Goal: Task Accomplishment & Management: Use online tool/utility

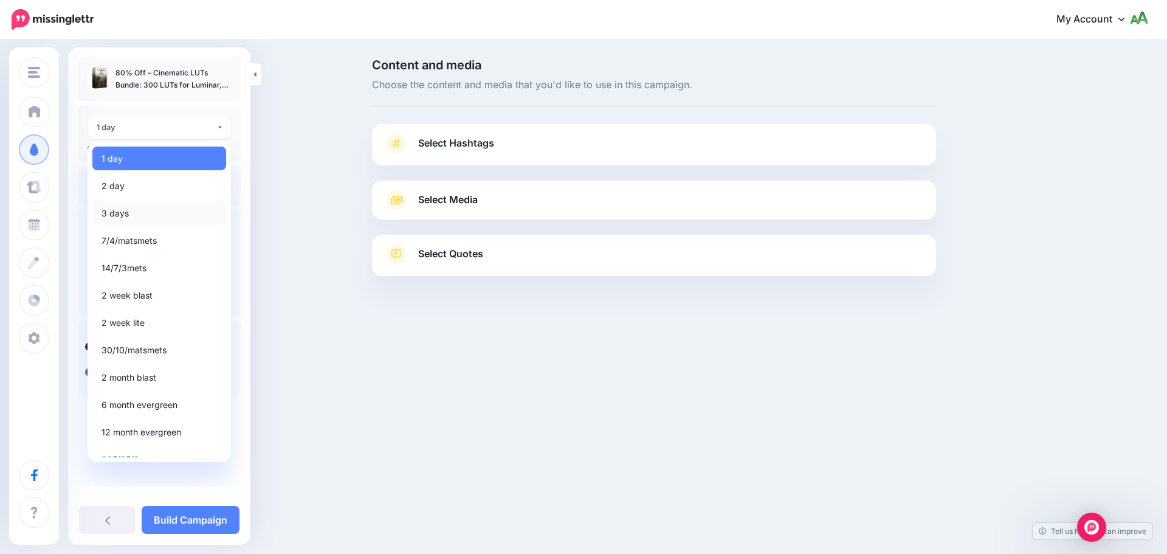
click at [121, 213] on span "3 days" at bounding box center [114, 213] width 27 height 15
select select "******"
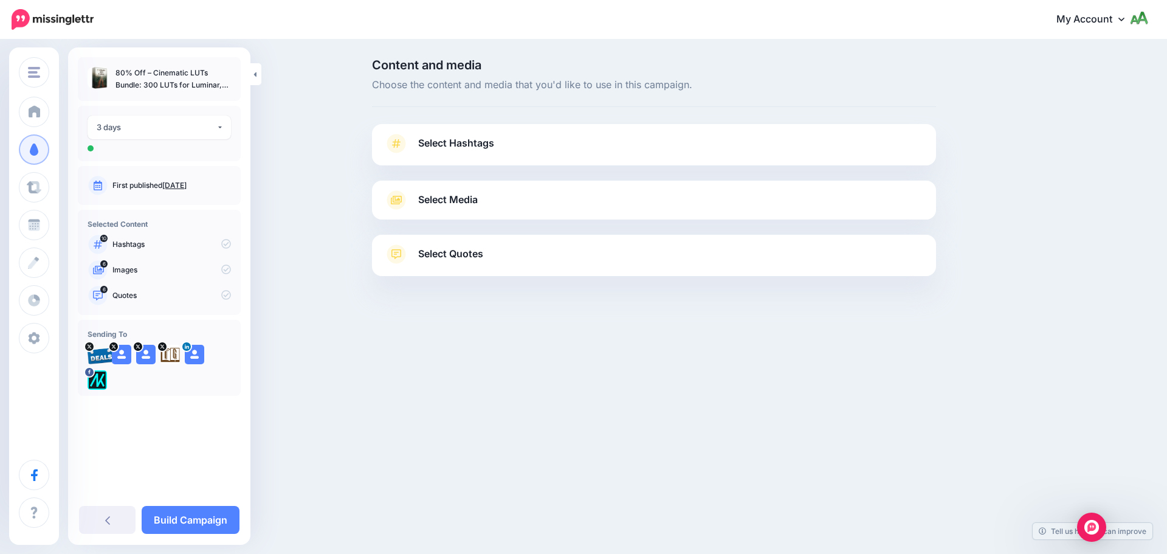
click at [483, 142] on span "Select Hashtags" at bounding box center [456, 143] width 76 height 16
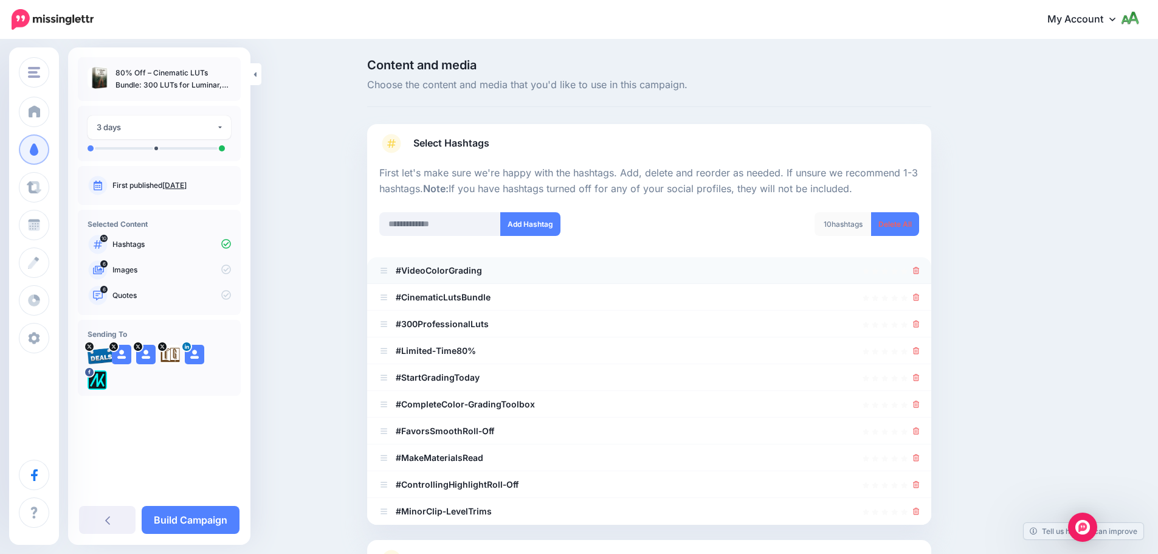
scroll to position [115, 0]
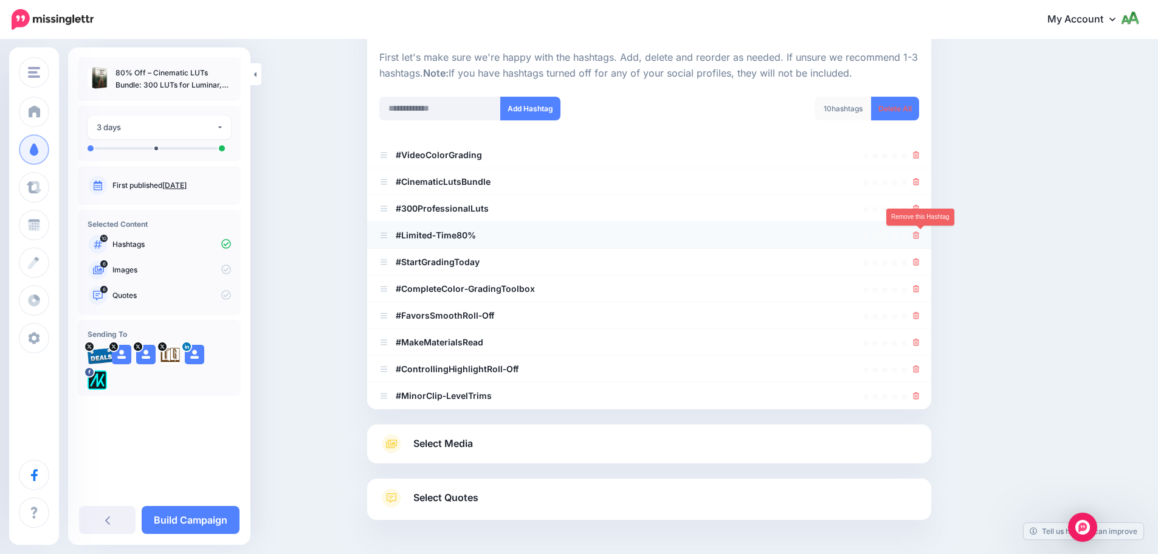
click at [919, 239] on icon at bounding box center [916, 235] width 7 height 7
click at [916, 258] on div at bounding box center [649, 262] width 540 height 15
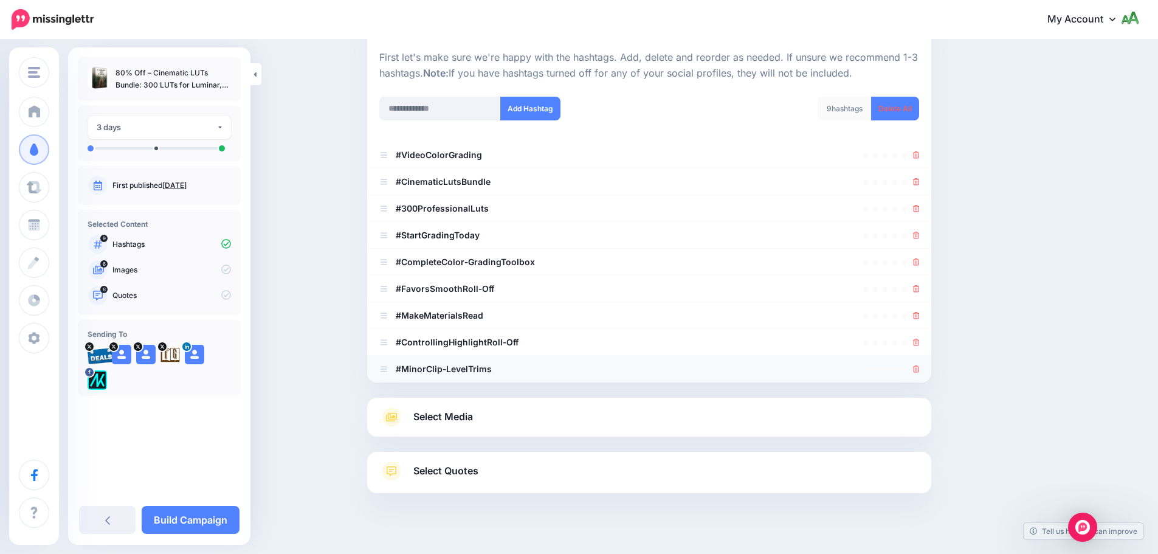
click at [924, 392] on div at bounding box center [649, 389] width 564 height 15
click at [918, 372] on icon at bounding box center [916, 368] width 7 height 7
click at [919, 342] on icon at bounding box center [916, 341] width 7 height 7
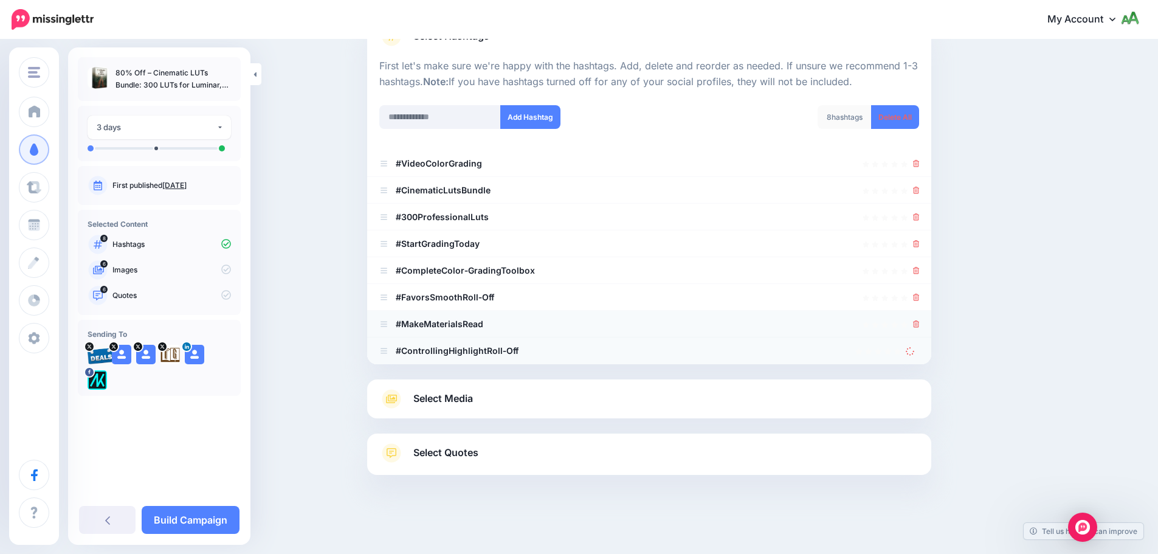
scroll to position [107, 0]
click at [919, 302] on div at bounding box center [916, 297] width 7 height 15
click at [918, 292] on link at bounding box center [916, 297] width 7 height 10
click at [919, 324] on icon at bounding box center [916, 323] width 7 height 7
click at [918, 271] on icon at bounding box center [916, 270] width 7 height 7
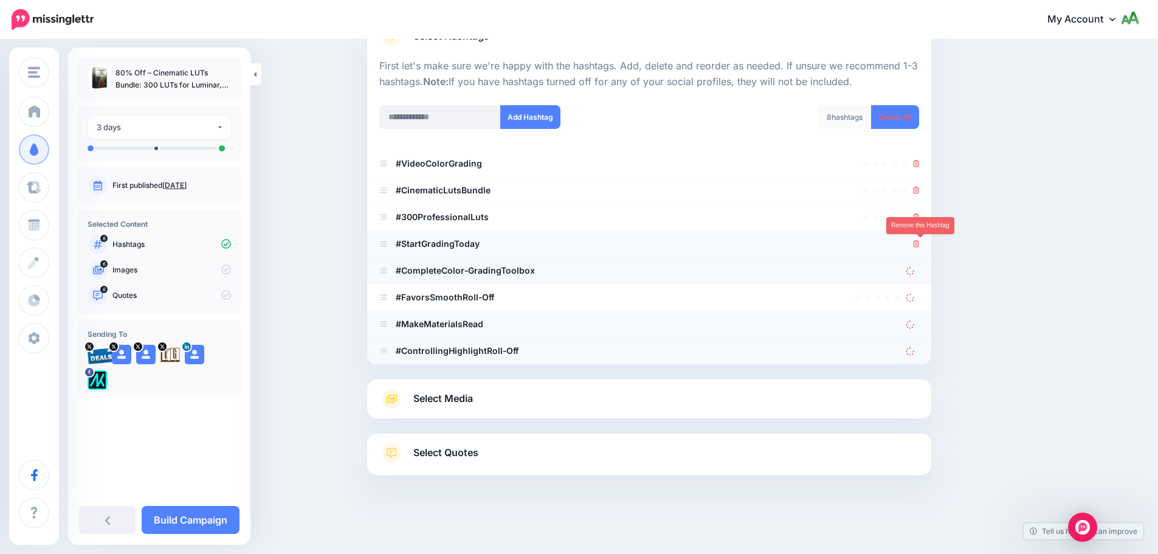
click at [918, 246] on icon at bounding box center [916, 243] width 7 height 7
click at [919, 219] on icon at bounding box center [916, 216] width 7 height 7
click at [919, 243] on link at bounding box center [911, 243] width 13 height 10
click at [915, 270] on icon at bounding box center [910, 270] width 12 height 12
click at [916, 300] on icon at bounding box center [910, 297] width 12 height 12
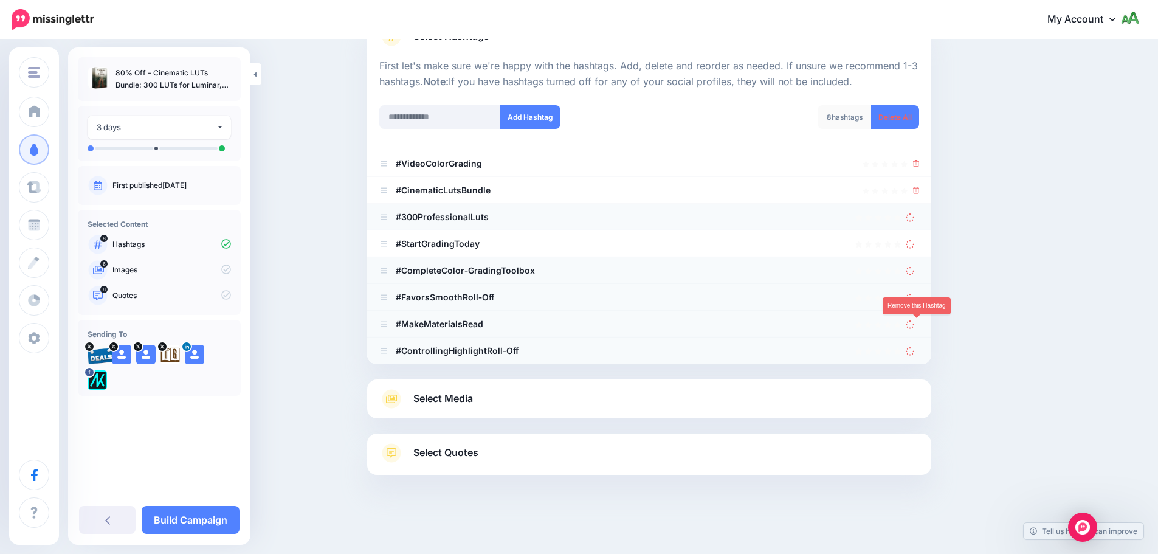
click at [914, 323] on icon at bounding box center [910, 324] width 10 height 10
click at [914, 348] on icon at bounding box center [910, 350] width 11 height 11
drag, startPoint x: 917, startPoint y: 348, endPoint x: 921, endPoint y: 338, distance: 11.0
click at [915, 348] on icon at bounding box center [910, 350] width 10 height 10
click at [916, 320] on icon at bounding box center [910, 323] width 11 height 11
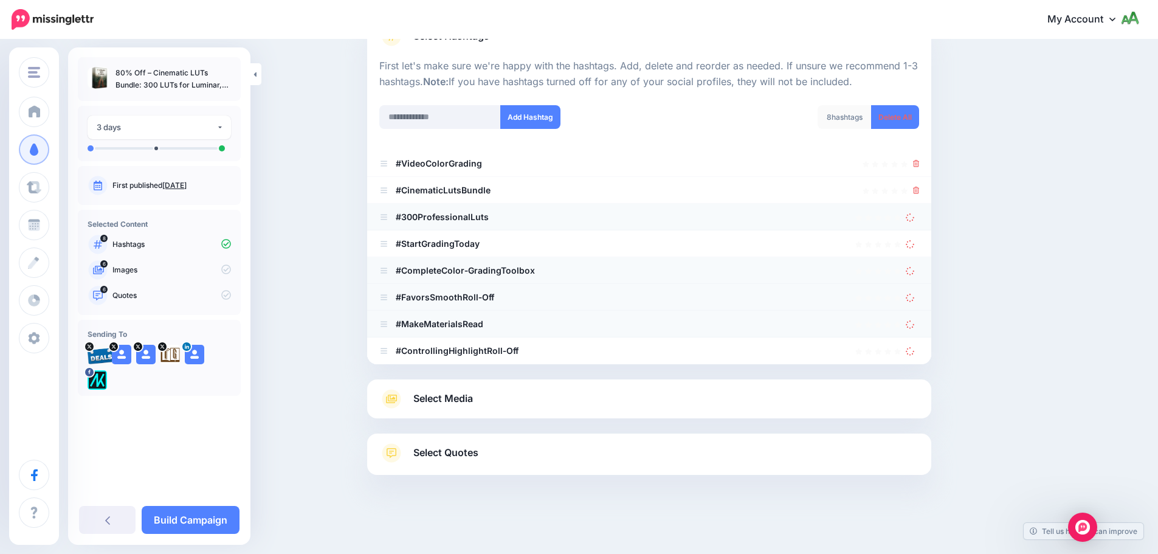
click at [913, 298] on icon at bounding box center [910, 297] width 10 height 10
click at [912, 266] on link at bounding box center [911, 270] width 13 height 10
drag, startPoint x: 910, startPoint y: 239, endPoint x: 917, endPoint y: 191, distance: 48.5
click at [911, 238] on div at bounding box center [911, 243] width 13 height 15
click at [913, 216] on icon at bounding box center [910, 216] width 11 height 11
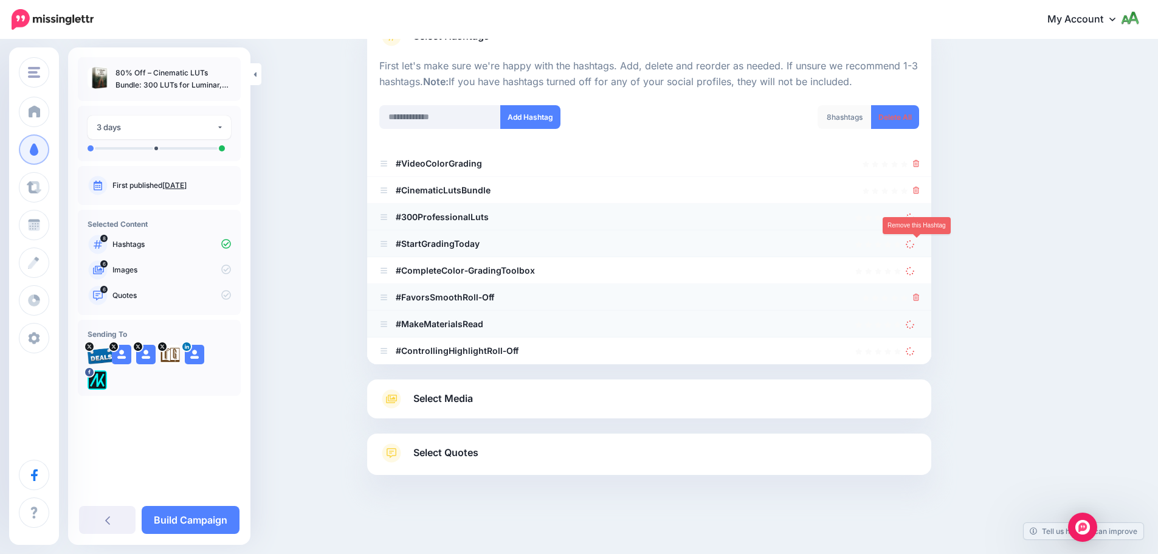
click at [911, 239] on link at bounding box center [911, 243] width 13 height 10
click at [915, 271] on icon at bounding box center [910, 270] width 10 height 10
click at [918, 297] on icon at bounding box center [916, 296] width 7 height 7
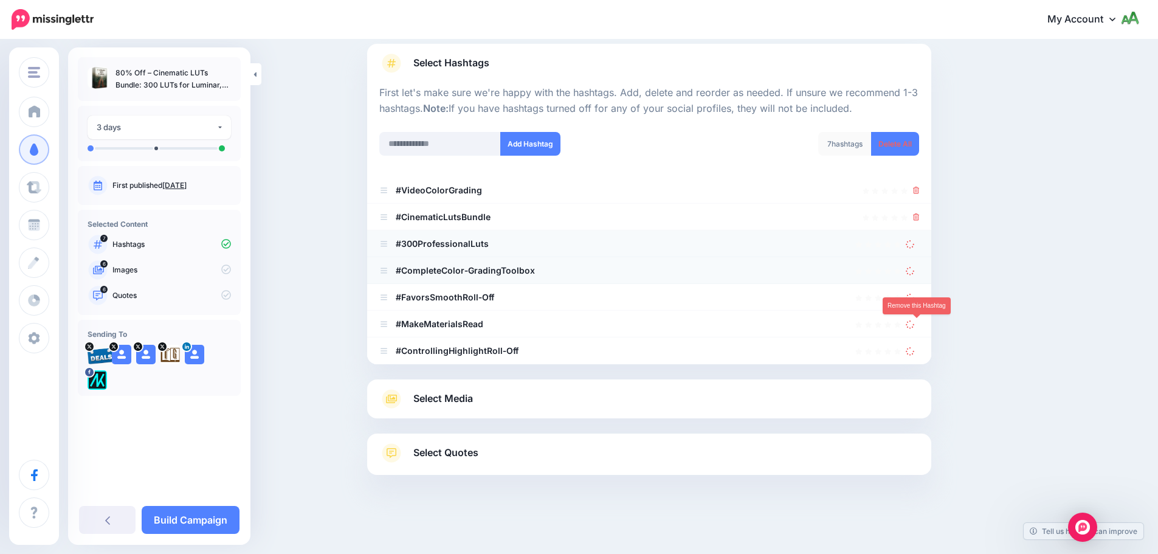
click at [914, 321] on icon at bounding box center [910, 324] width 10 height 10
click at [915, 348] on icon at bounding box center [910, 350] width 10 height 10
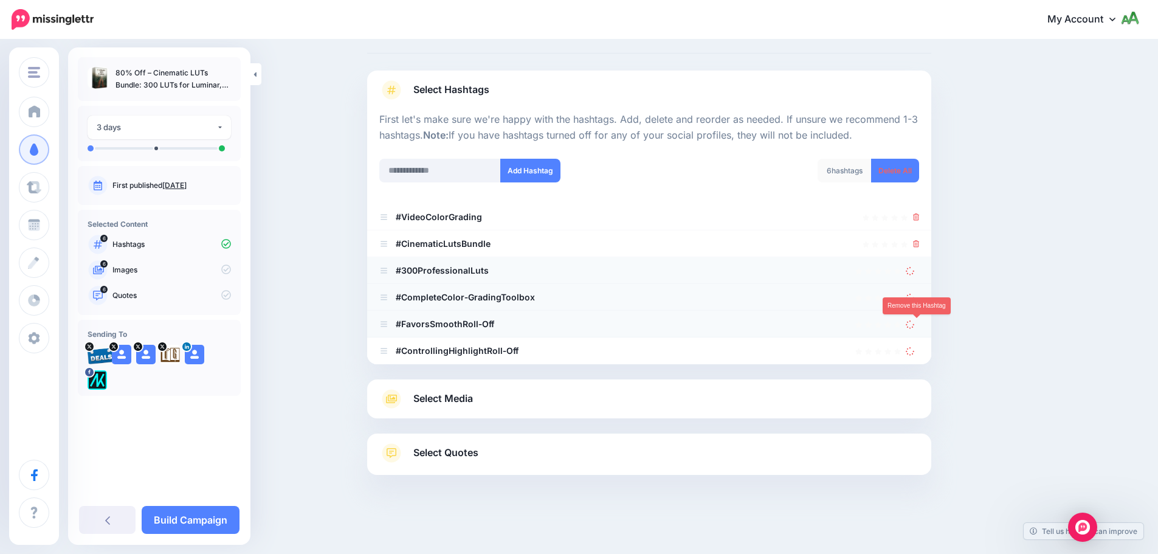
scroll to position [53, 0]
click at [914, 323] on icon at bounding box center [910, 324] width 10 height 10
click at [911, 297] on icon at bounding box center [910, 297] width 10 height 10
click at [914, 350] on icon at bounding box center [910, 350] width 10 height 10
click at [915, 321] on icon at bounding box center [910, 323] width 10 height 10
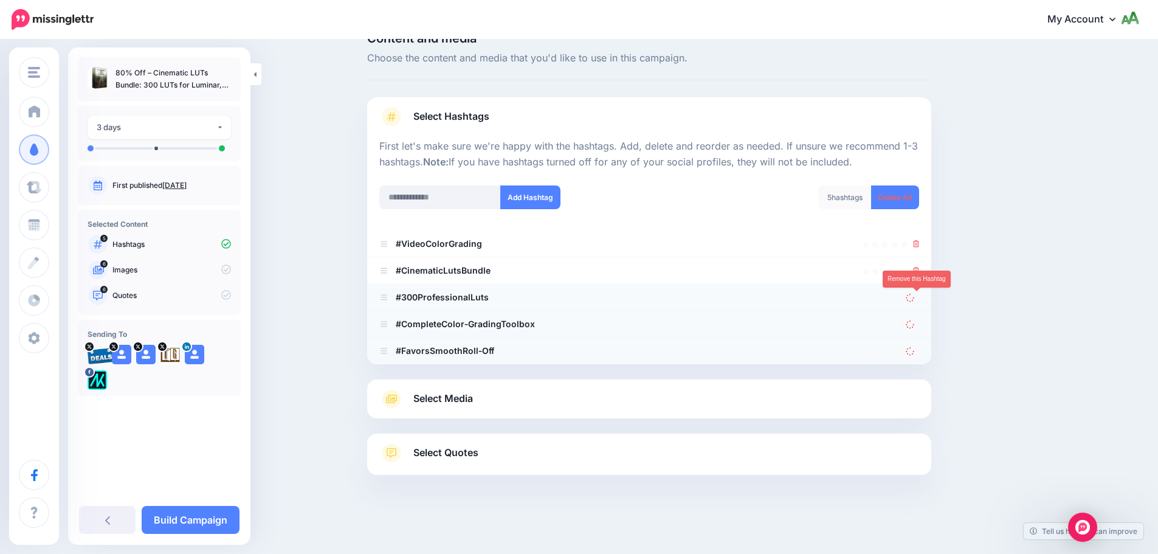
click at [915, 298] on icon at bounding box center [909, 296] width 11 height 11
click at [914, 296] on icon at bounding box center [910, 297] width 10 height 10
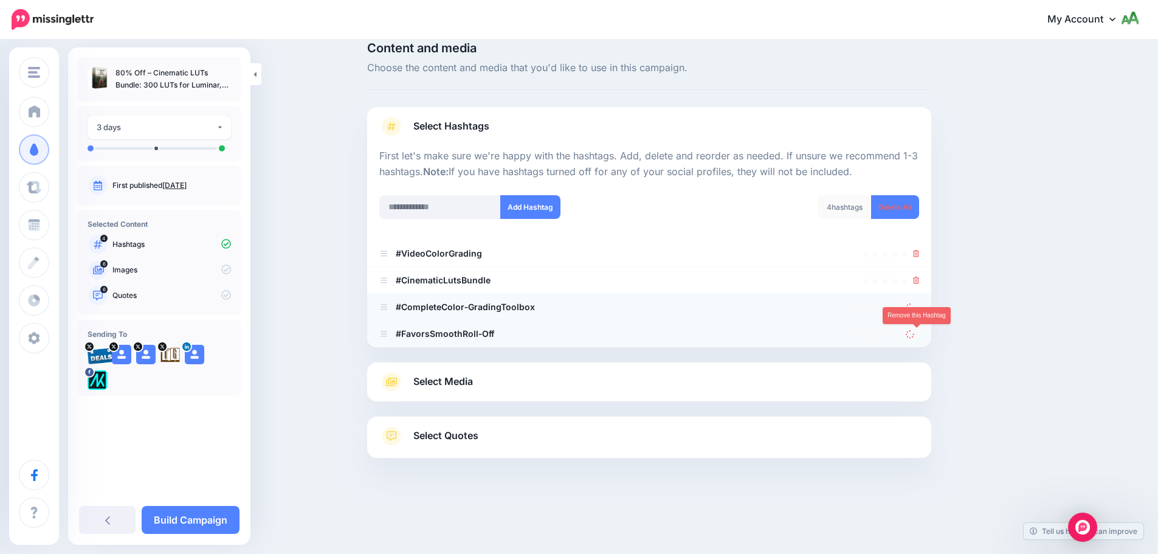
click at [910, 335] on icon at bounding box center [910, 333] width 11 height 11
click at [915, 308] on icon at bounding box center [910, 306] width 10 height 10
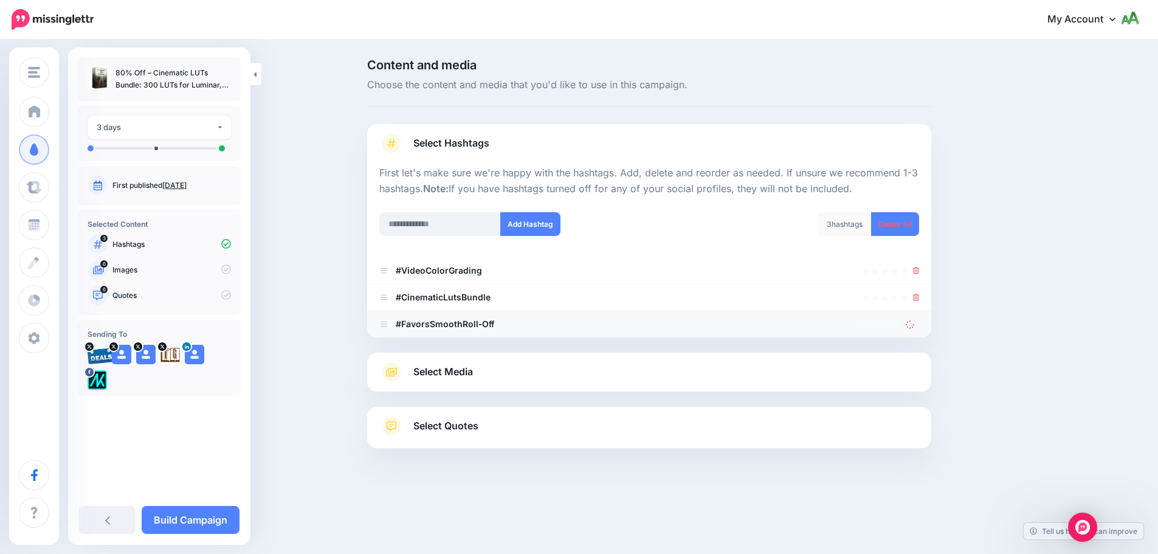
scroll to position [0, 0]
click at [914, 334] on li "#FavorsSmoothRoll‑Off" at bounding box center [654, 324] width 564 height 27
click at [913, 326] on icon at bounding box center [914, 323] width 11 height 11
click at [568, 389] on div "Select Media Next, let's make sure we have the best media for this campaign. De…" at bounding box center [654, 371] width 564 height 39
click at [569, 380] on link "Select Media" at bounding box center [654, 371] width 540 height 19
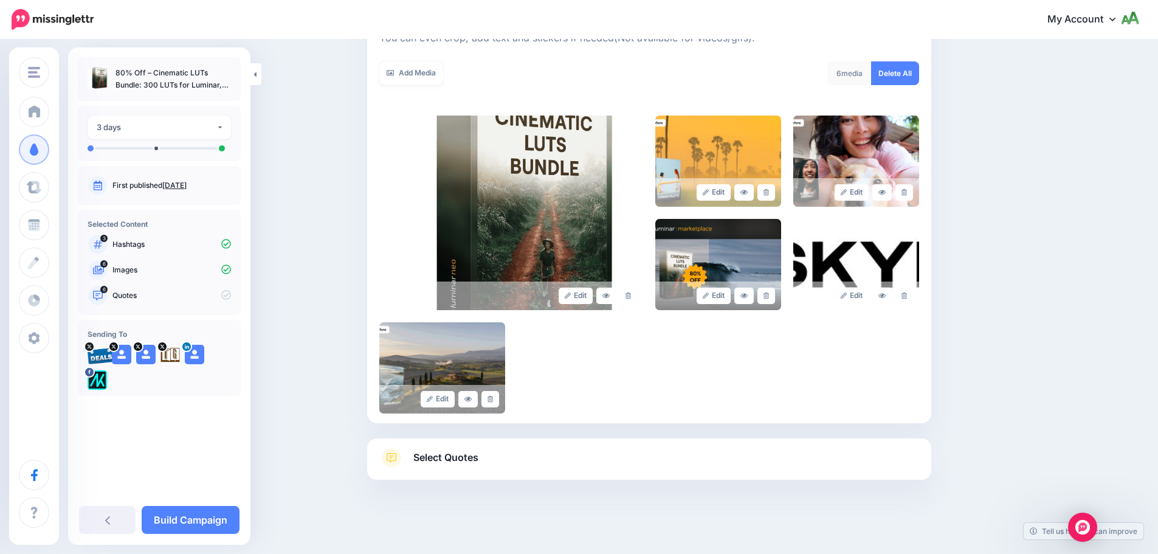
scroll to position [206, 0]
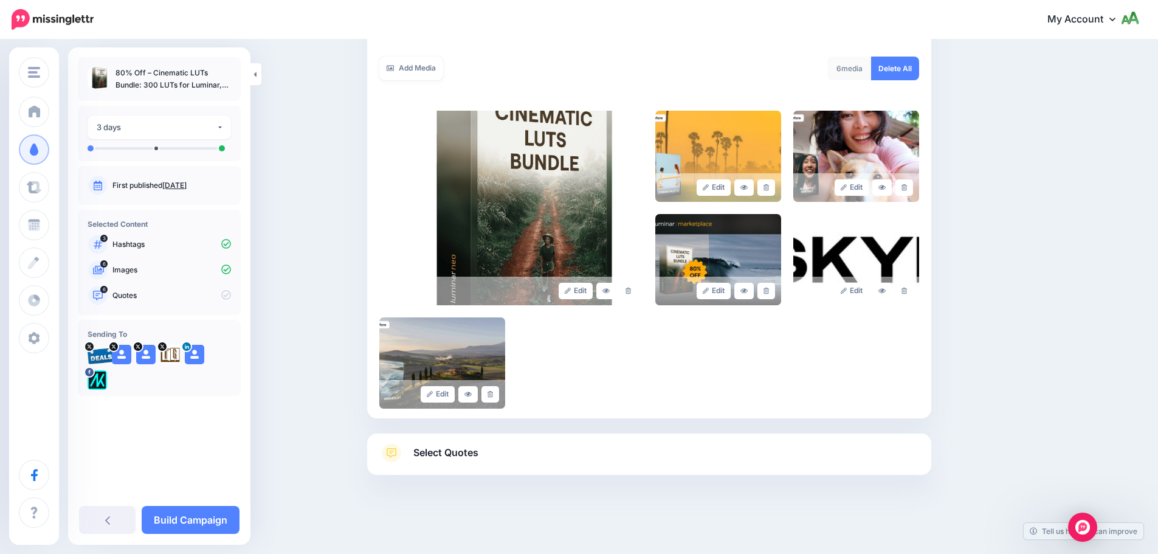
click at [613, 455] on link "Select Quotes" at bounding box center [649, 459] width 540 height 32
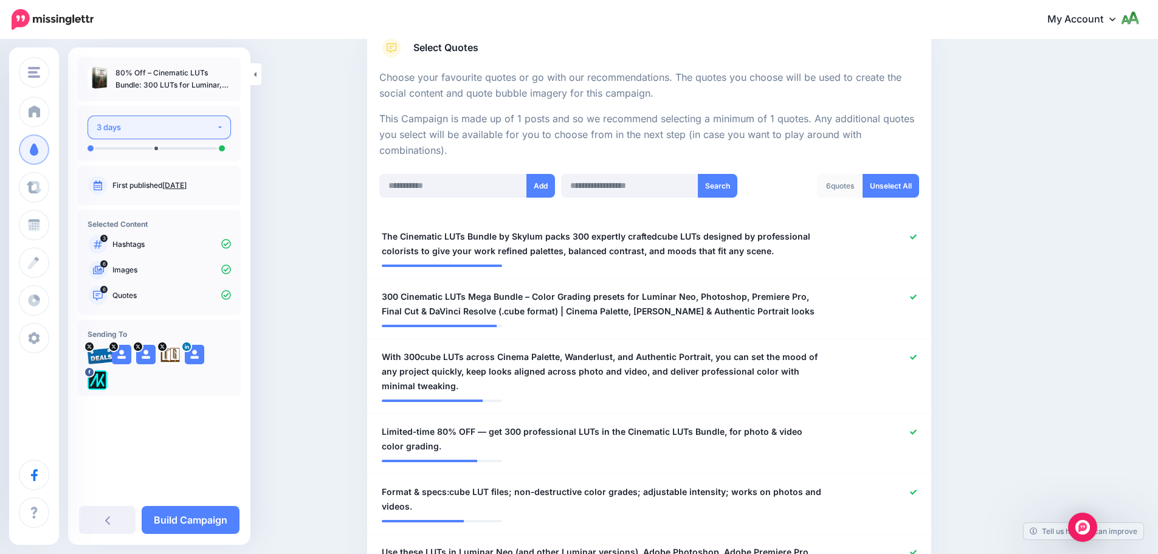
click at [166, 125] on div "3 days" at bounding box center [157, 127] width 120 height 14
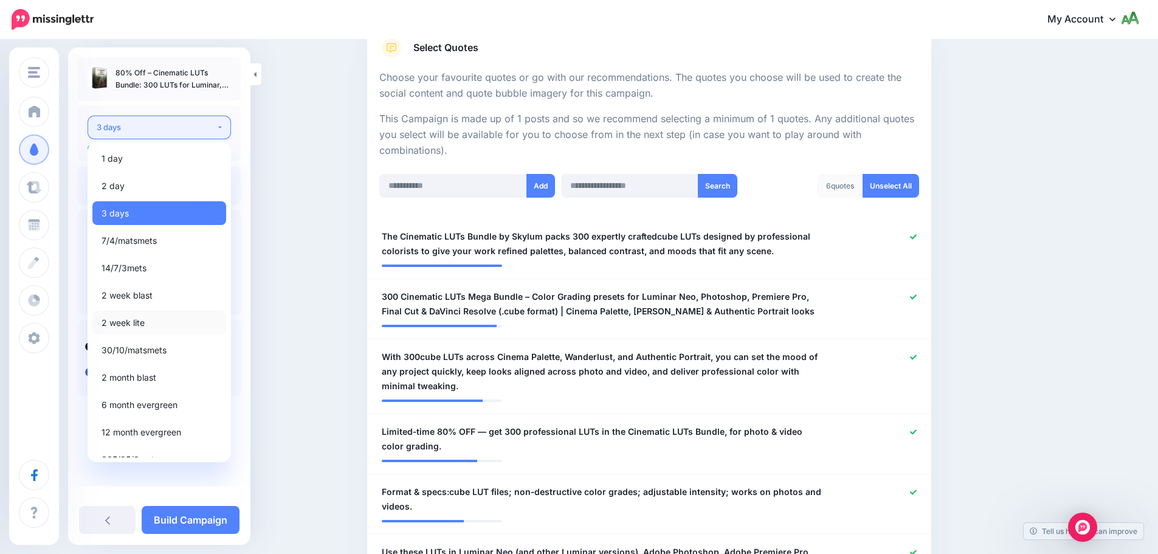
scroll to position [14, 0]
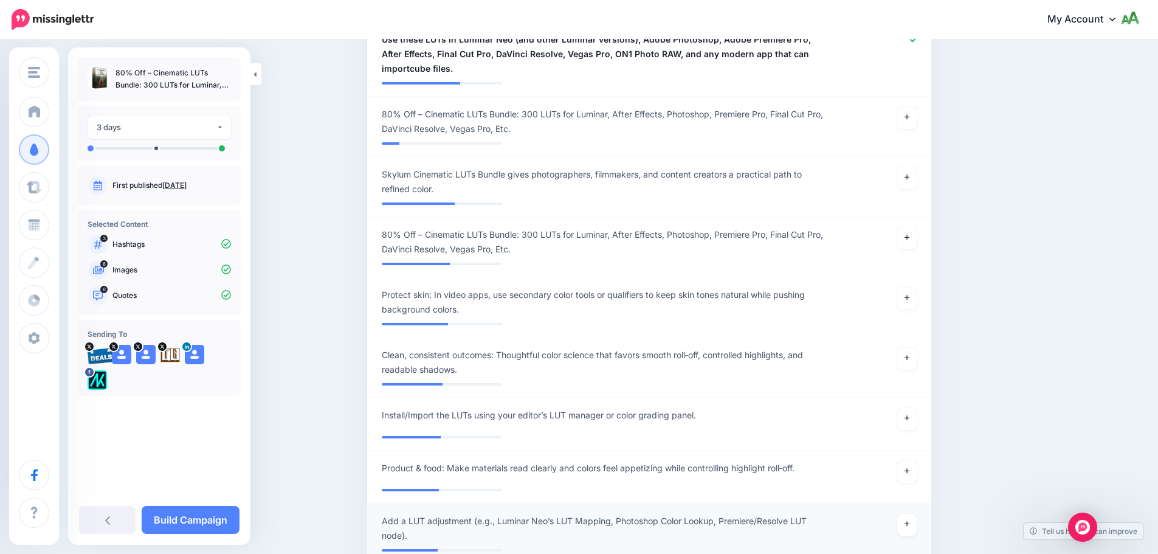
scroll to position [874, 0]
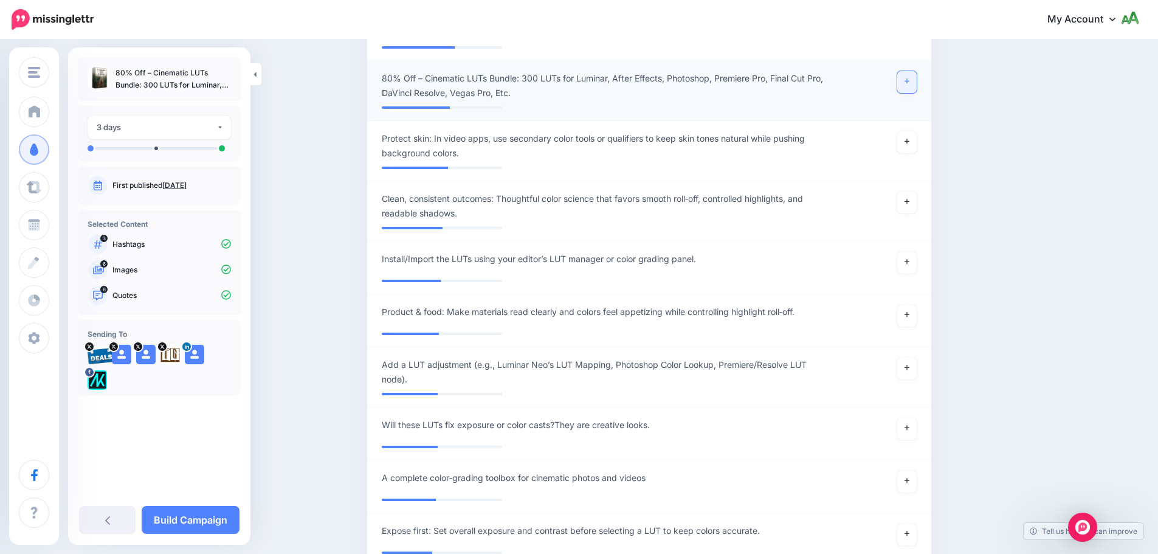
click at [908, 79] on link at bounding box center [906, 82] width 19 height 22
click at [907, 88] on link at bounding box center [903, 82] width 27 height 22
click at [914, 136] on link at bounding box center [906, 142] width 19 height 22
click at [908, 204] on link at bounding box center [906, 202] width 19 height 22
click at [909, 261] on icon at bounding box center [906, 261] width 5 height 5
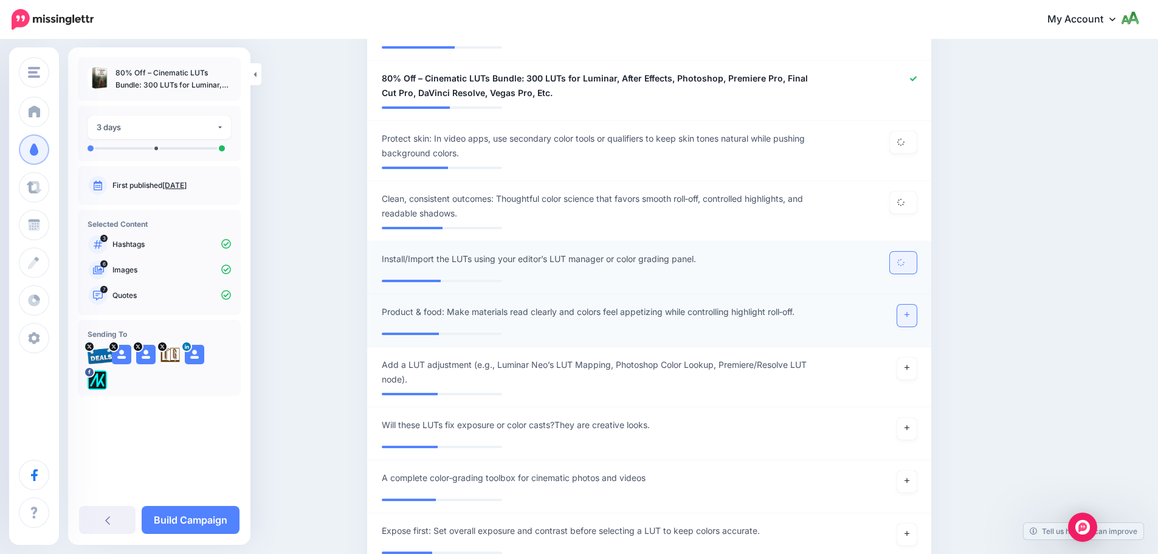
click at [908, 315] on link at bounding box center [906, 315] width 19 height 22
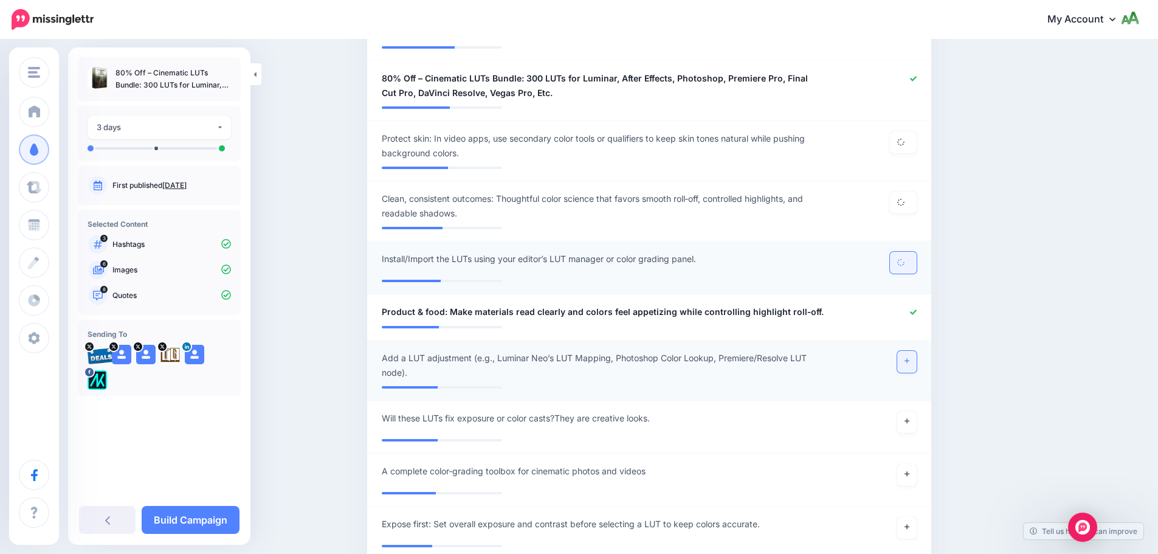
click at [916, 363] on link at bounding box center [906, 362] width 19 height 22
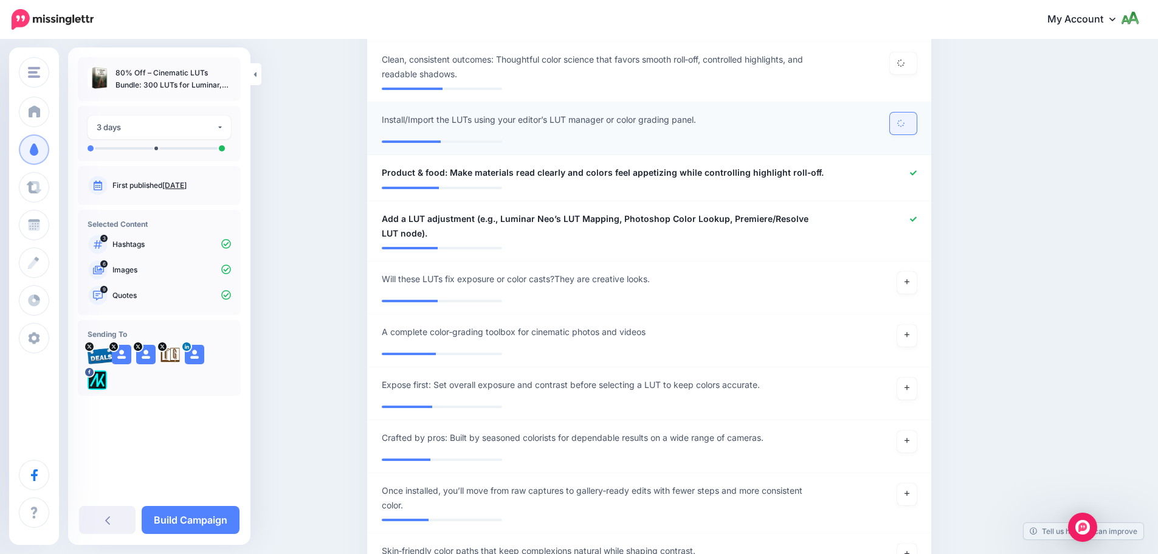
scroll to position [1057, 0]
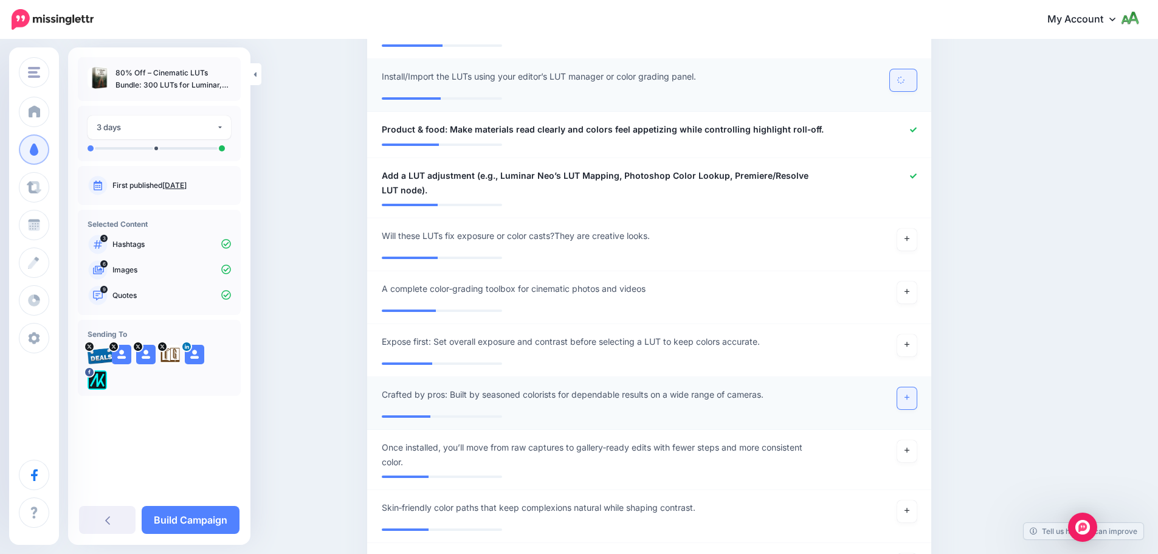
click at [909, 398] on icon at bounding box center [906, 397] width 5 height 7
click at [914, 340] on link at bounding box center [906, 345] width 19 height 22
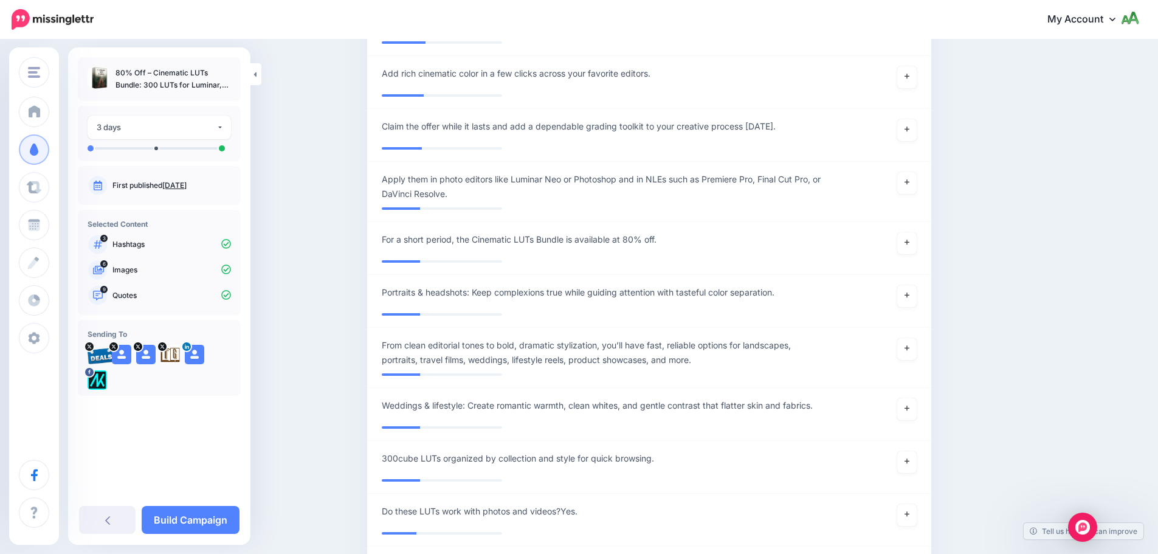
scroll to position [1597, 0]
click at [909, 350] on icon at bounding box center [906, 348] width 5 height 7
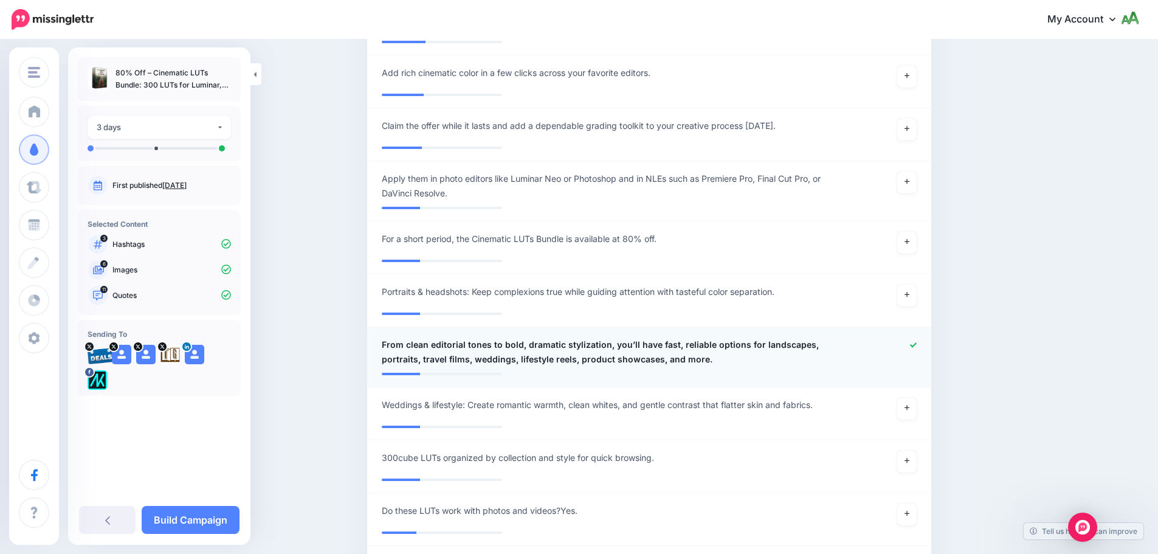
scroll to position [1840, 0]
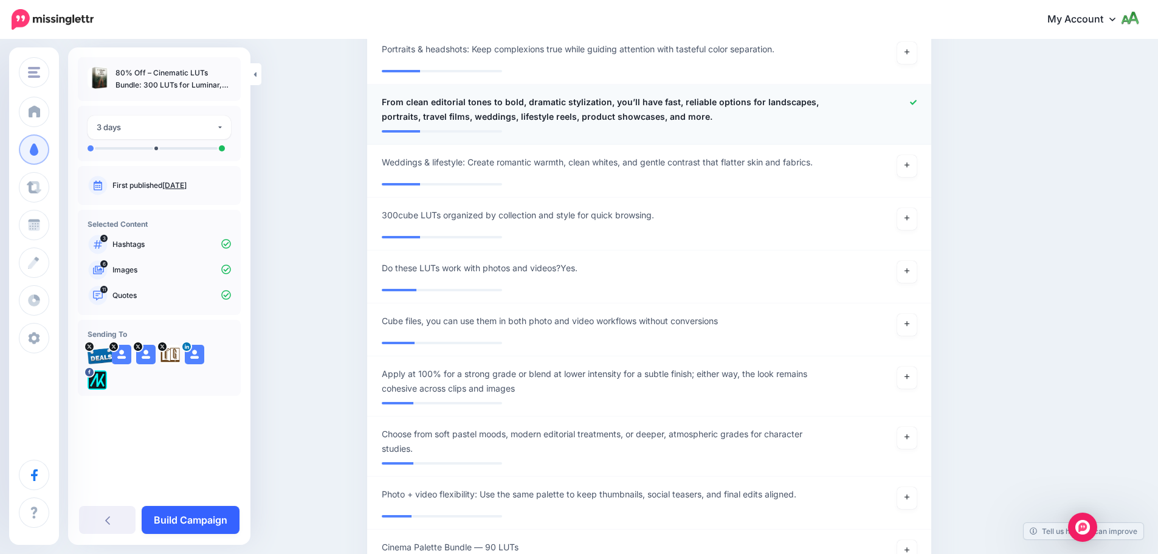
click at [194, 527] on link "Build Campaign" at bounding box center [191, 520] width 98 height 28
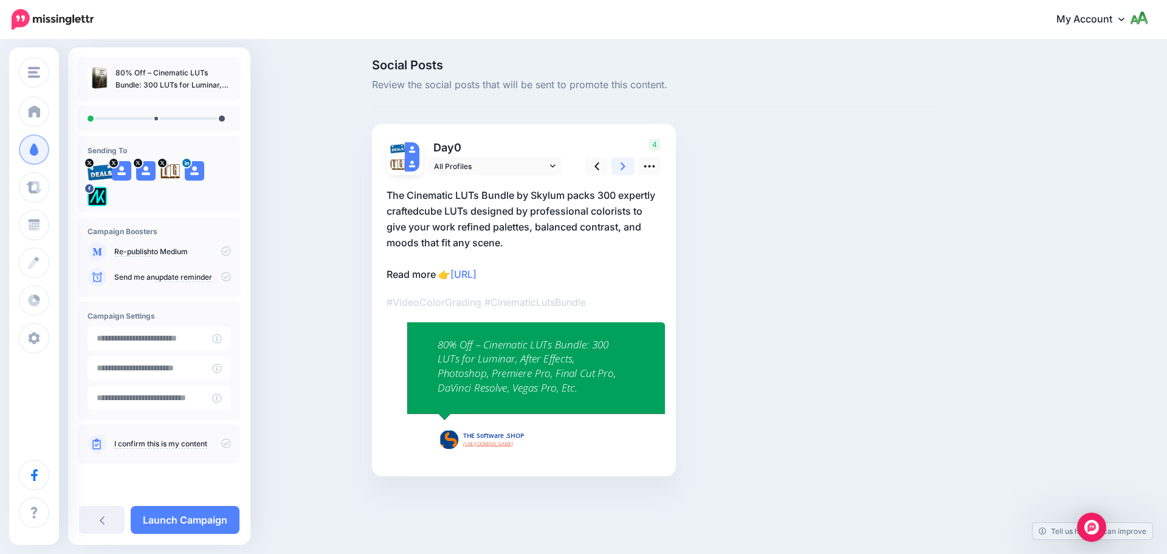
click at [623, 166] on icon at bounding box center [622, 166] width 5 height 8
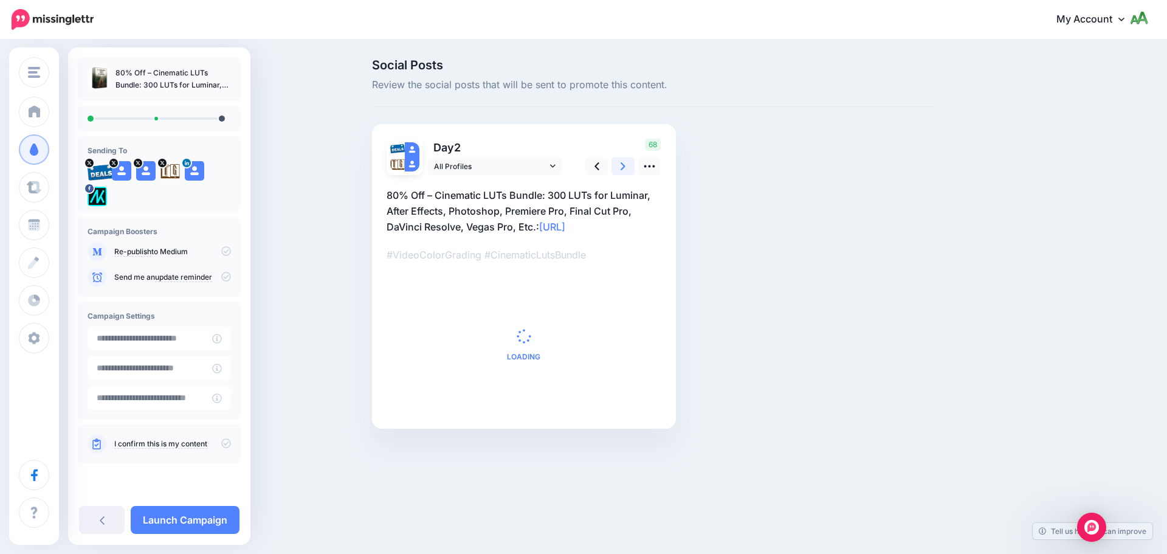
click at [623, 166] on icon at bounding box center [622, 166] width 5 height 8
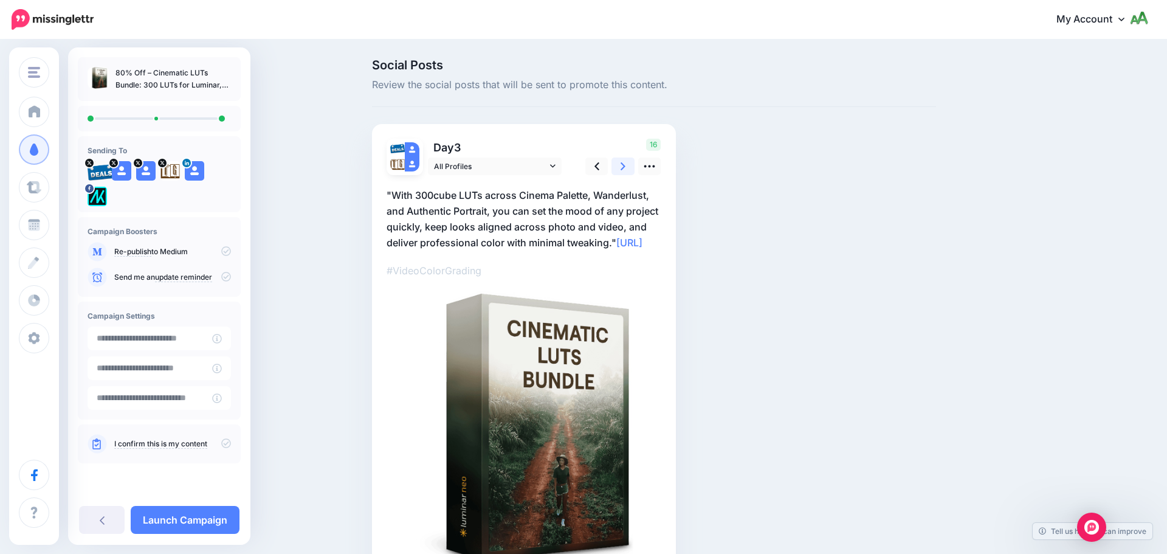
click at [623, 166] on icon at bounding box center [622, 166] width 5 height 8
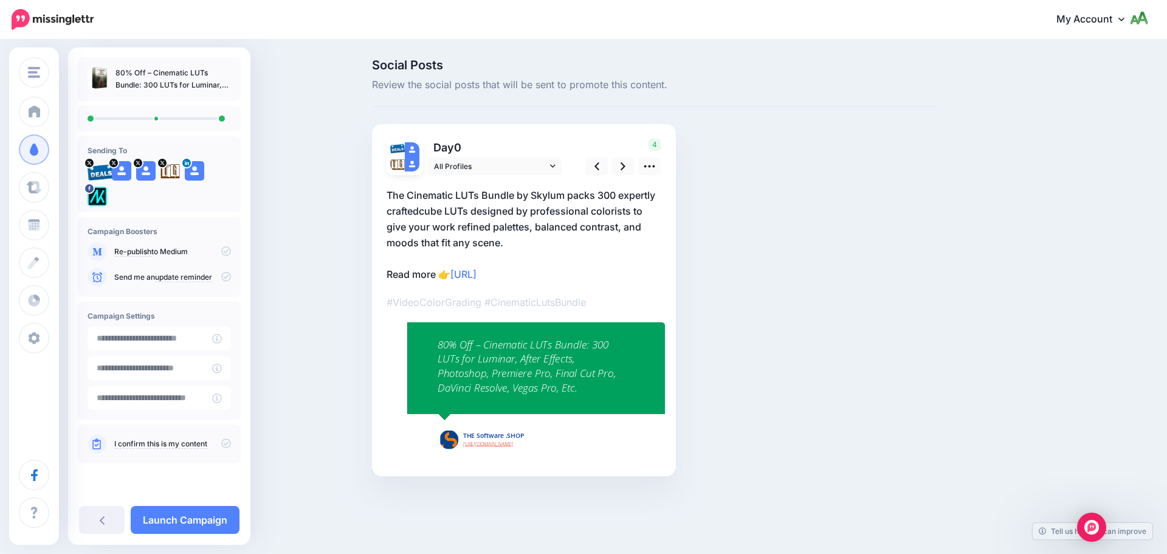
click at [226, 281] on icon at bounding box center [226, 277] width 10 height 10
click at [229, 445] on icon at bounding box center [226, 443] width 10 height 10
click at [626, 166] on link at bounding box center [622, 166] width 23 height 18
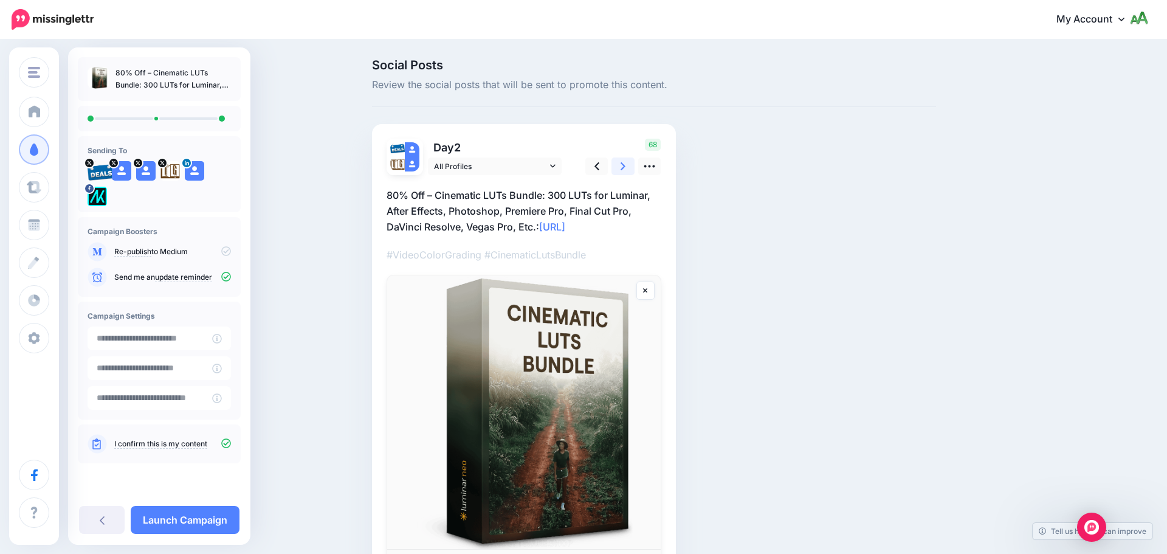
click at [619, 172] on link at bounding box center [622, 166] width 23 height 18
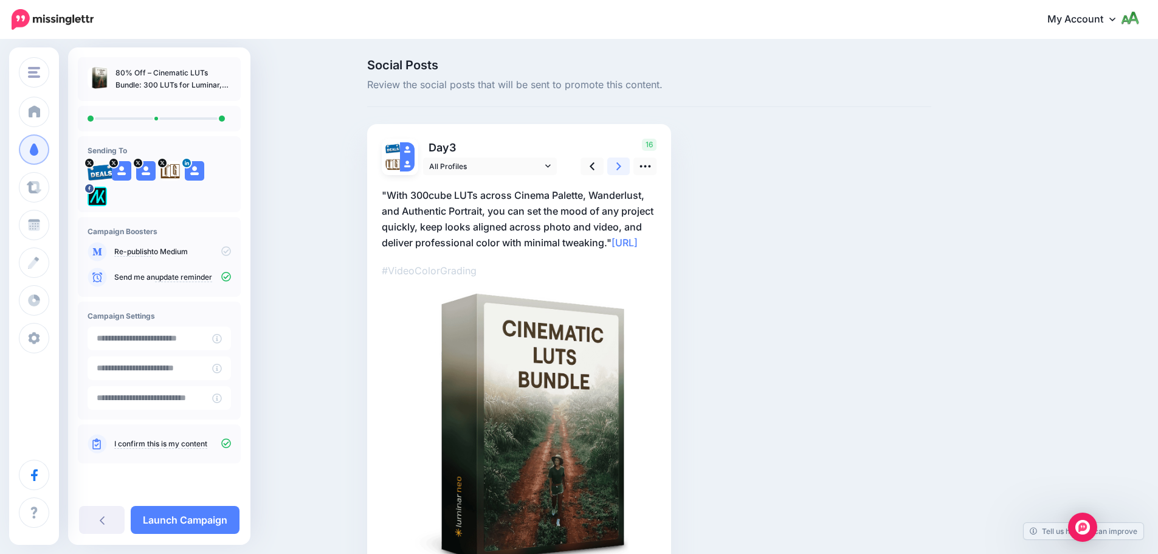
click at [619, 172] on link at bounding box center [618, 166] width 23 height 18
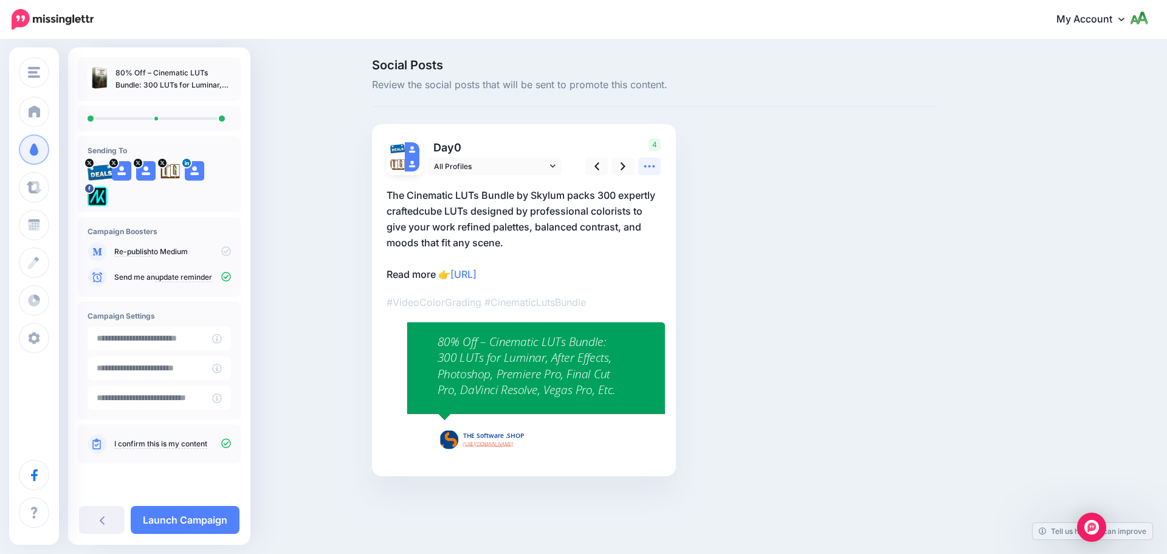
click at [645, 167] on icon at bounding box center [649, 166] width 11 height 2
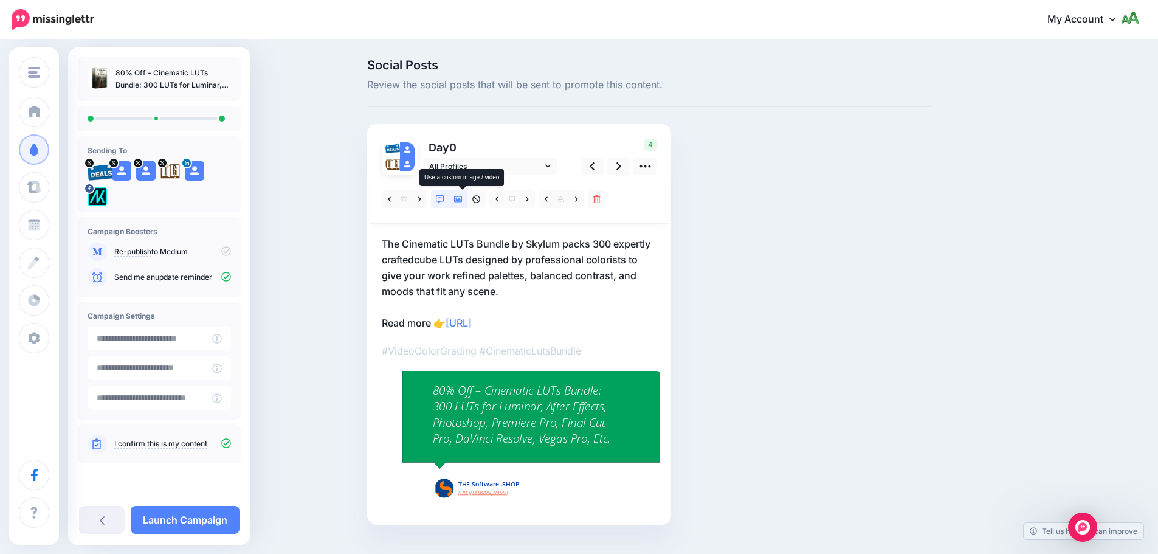
click at [462, 200] on icon at bounding box center [458, 199] width 9 height 6
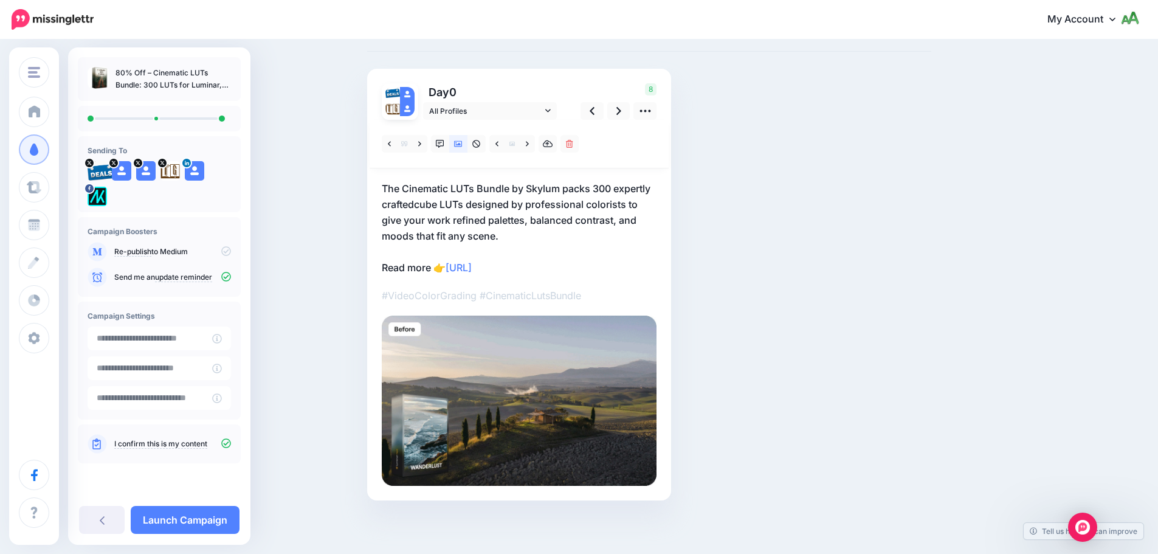
scroll to position [57, 0]
click at [529, 143] on icon at bounding box center [527, 142] width 3 height 5
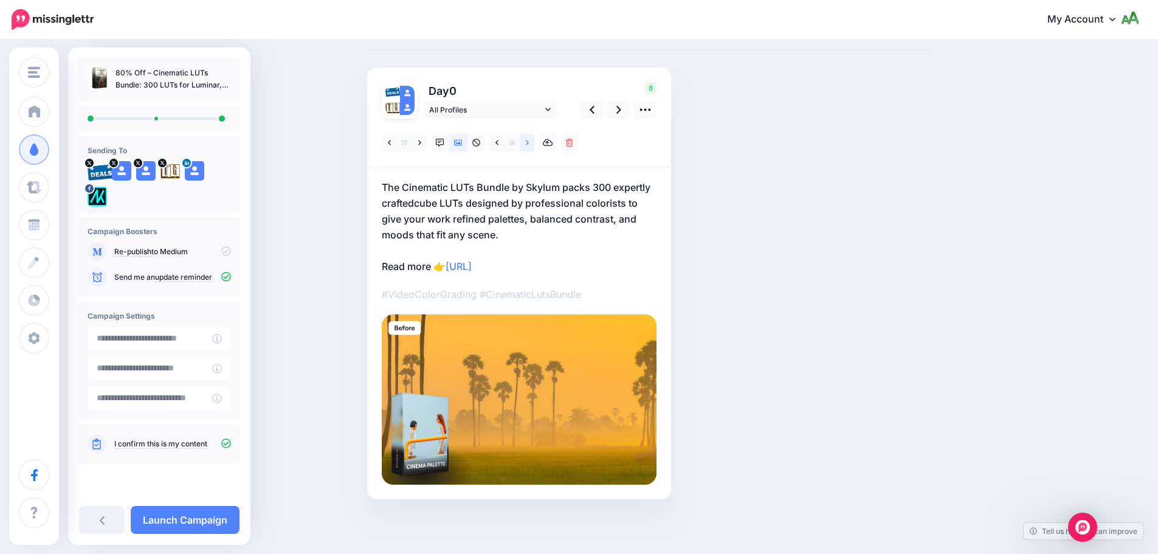
click at [527, 144] on link at bounding box center [527, 143] width 15 height 18
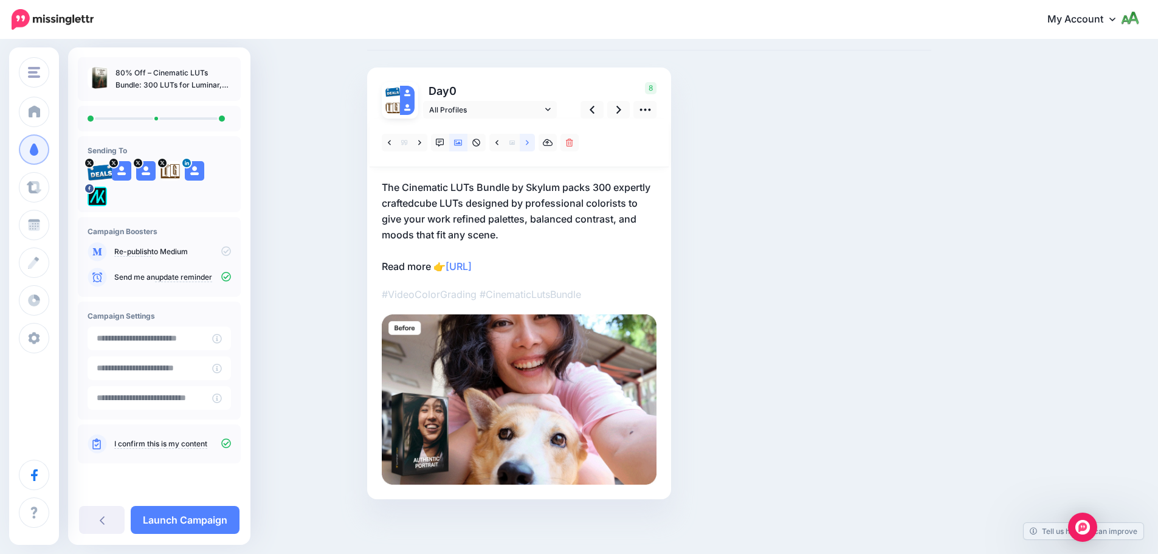
click at [529, 144] on icon at bounding box center [527, 142] width 3 height 5
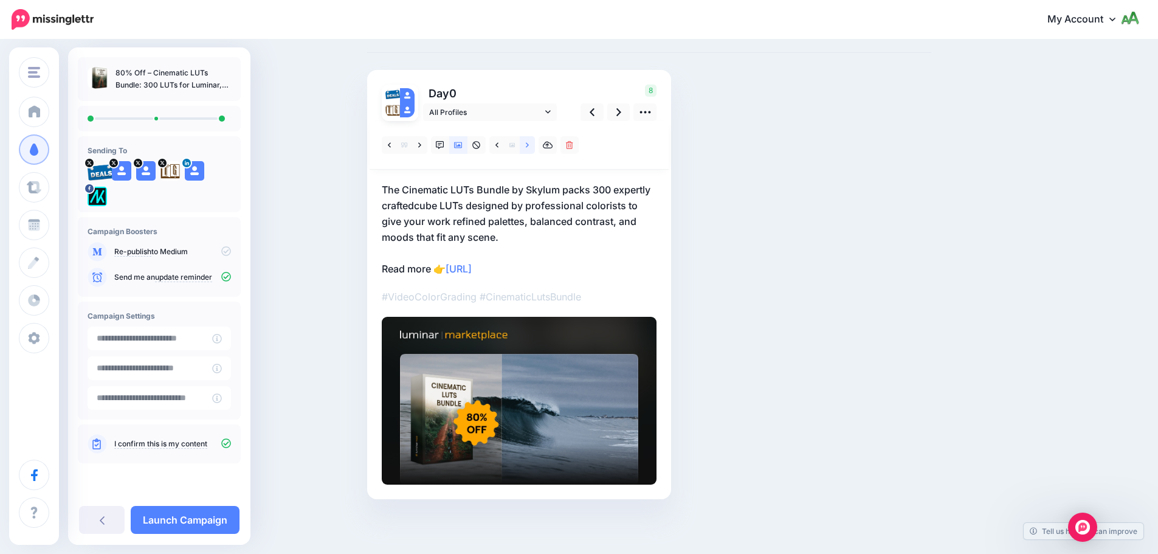
scroll to position [54, 0]
click at [217, 518] on link "Launch Campaign" at bounding box center [185, 520] width 109 height 28
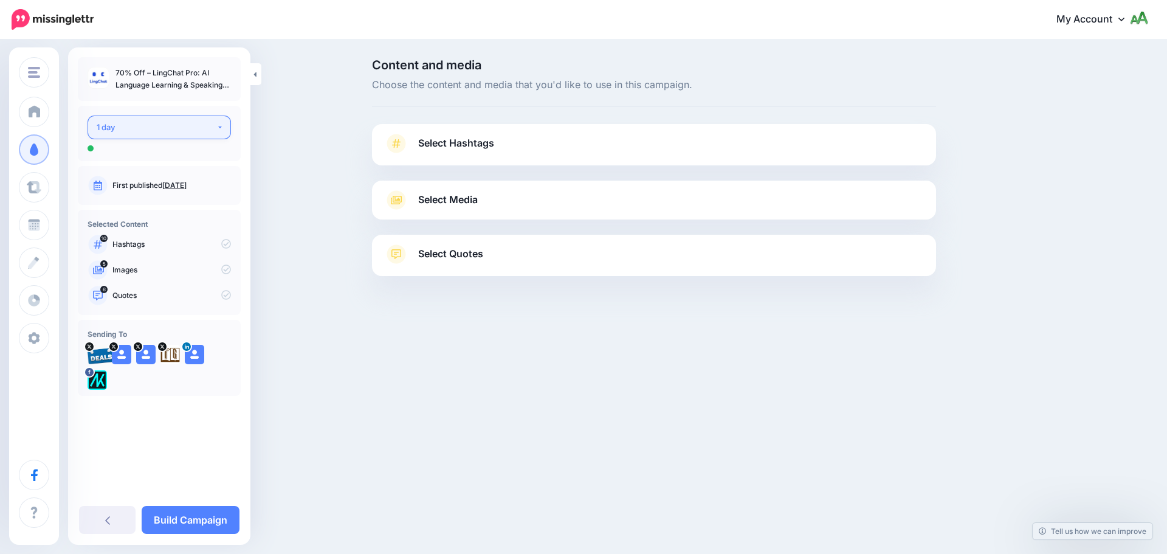
click at [192, 125] on div "1 day" at bounding box center [157, 127] width 120 height 14
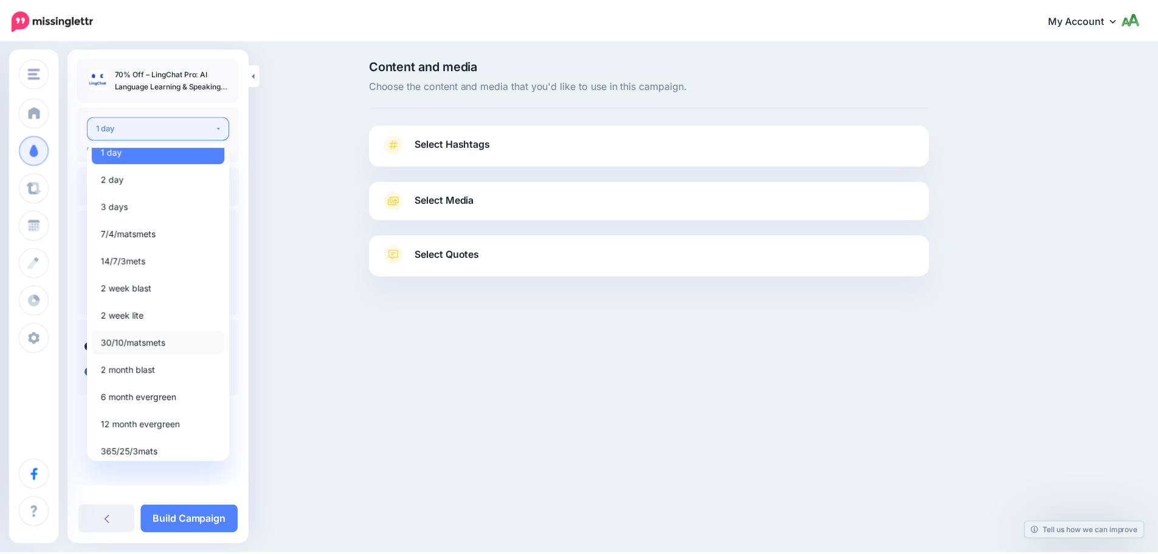
scroll to position [14, 0]
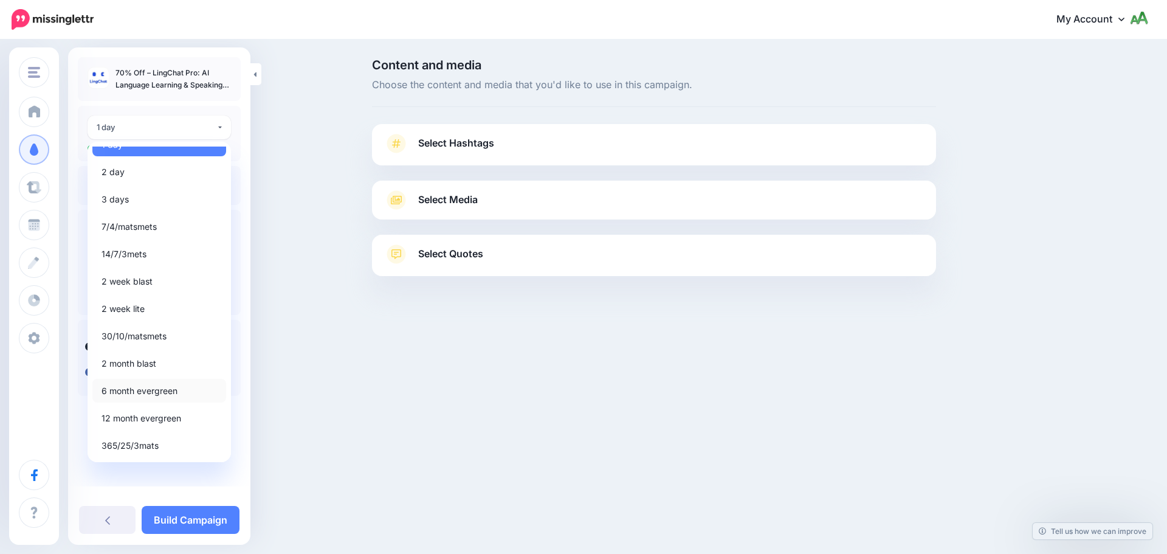
click at [176, 382] on link "6 month evergreen" at bounding box center [159, 391] width 134 height 24
select select "*****"
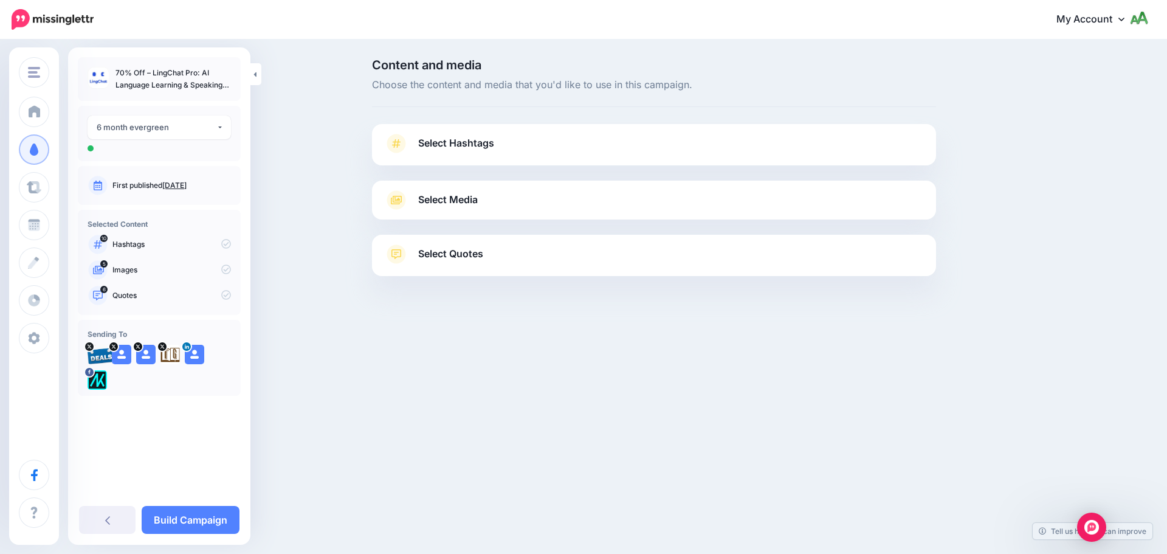
click at [453, 149] on span "Select Hashtags" at bounding box center [456, 143] width 76 height 16
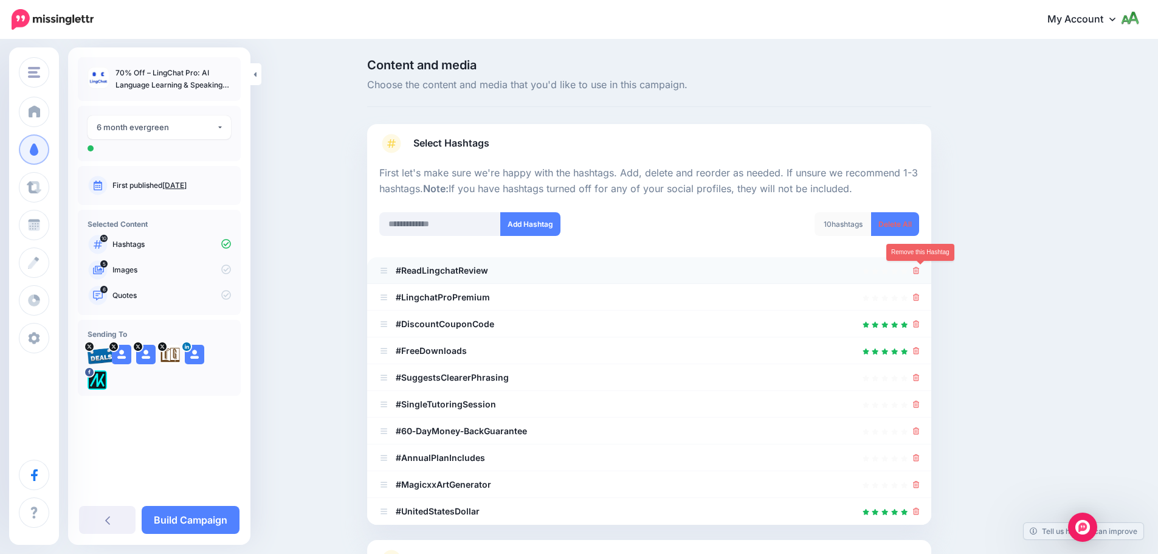
click at [919, 270] on icon at bounding box center [916, 270] width 7 height 7
click at [919, 293] on link at bounding box center [916, 297] width 7 height 10
click at [914, 273] on icon at bounding box center [909, 270] width 9 height 9
click at [919, 295] on link at bounding box center [911, 297] width 13 height 10
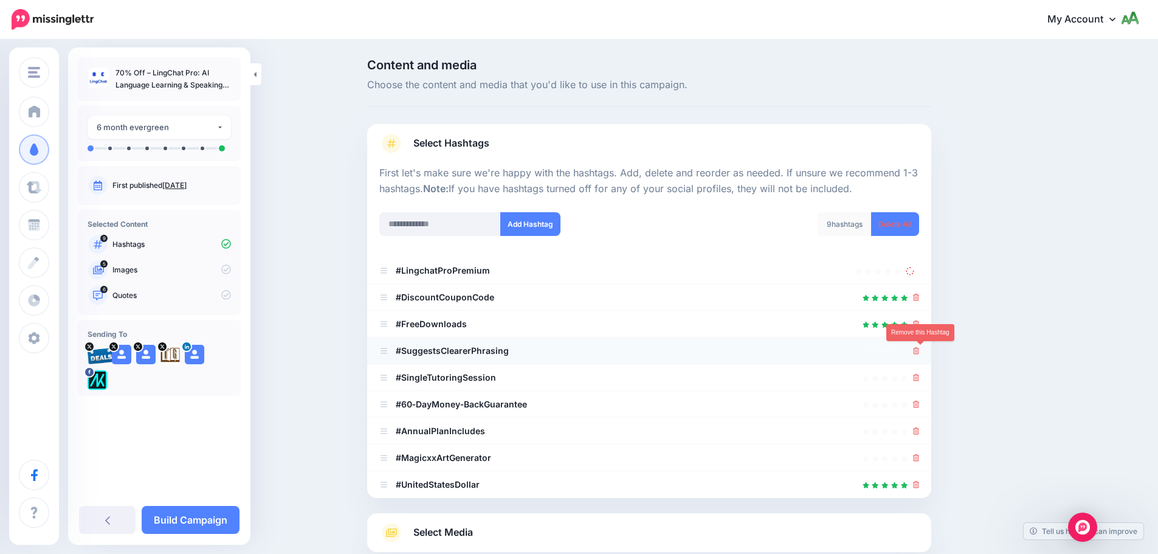
scroll to position [115, 0]
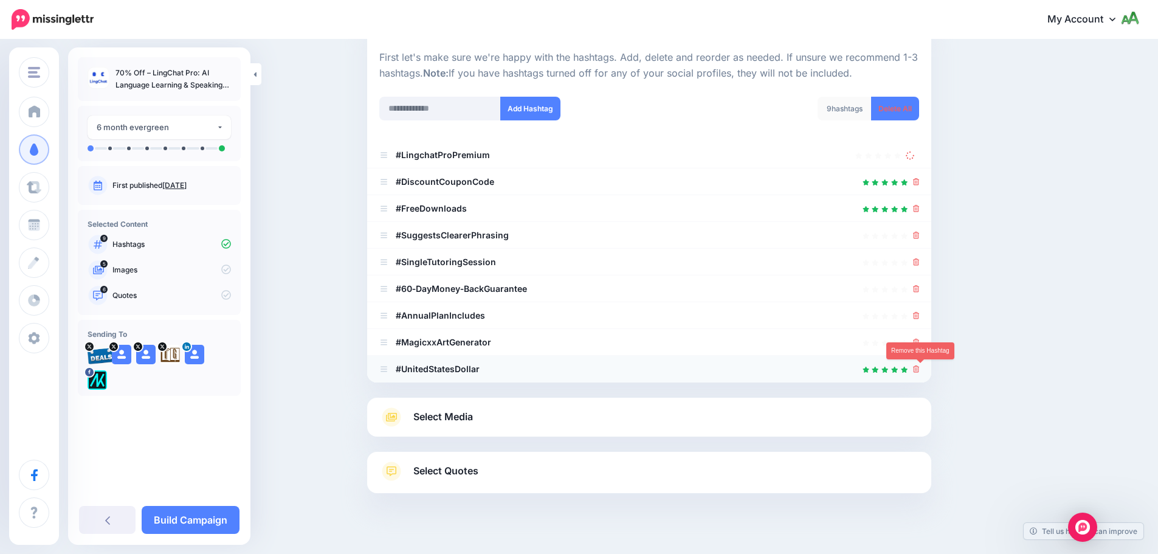
click at [919, 369] on icon at bounding box center [916, 368] width 7 height 7
click at [919, 346] on icon at bounding box center [916, 341] width 7 height 7
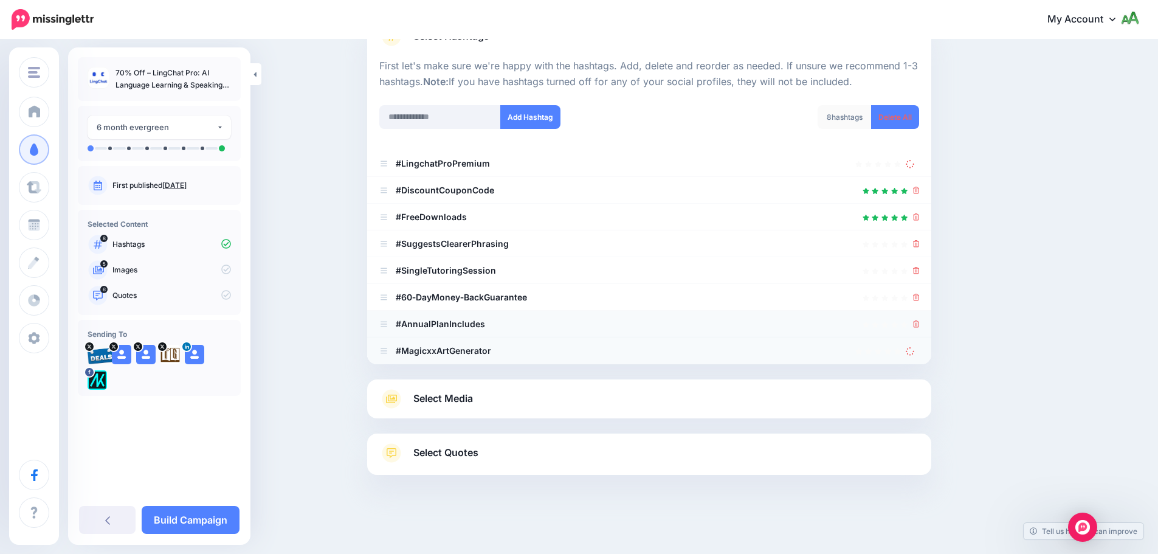
scroll to position [107, 0]
click at [919, 324] on icon at bounding box center [916, 323] width 7 height 7
click at [916, 303] on div at bounding box center [649, 297] width 540 height 15
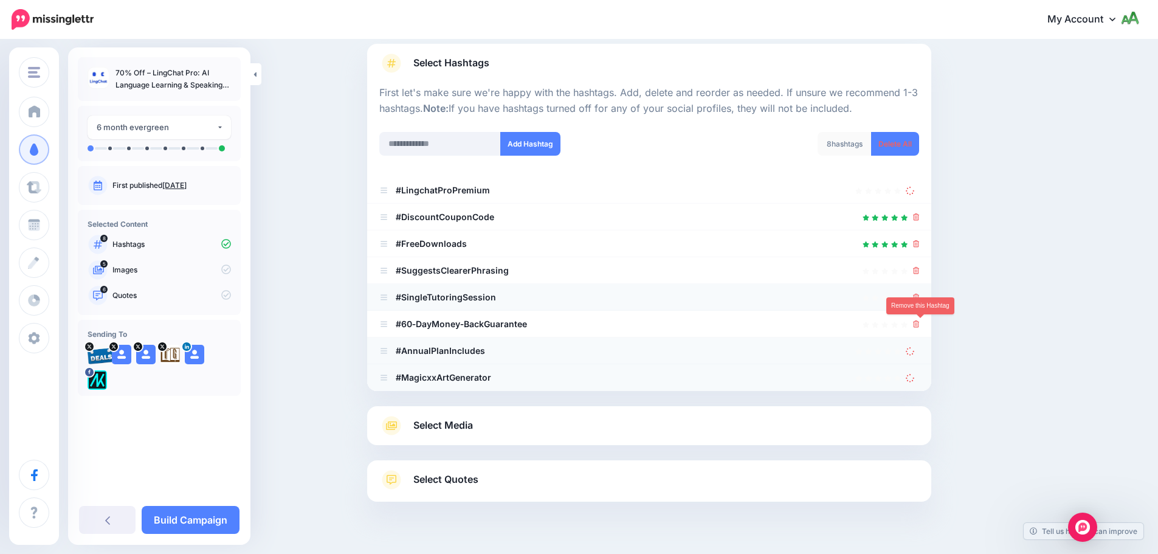
click at [917, 299] on icon at bounding box center [916, 296] width 7 height 7
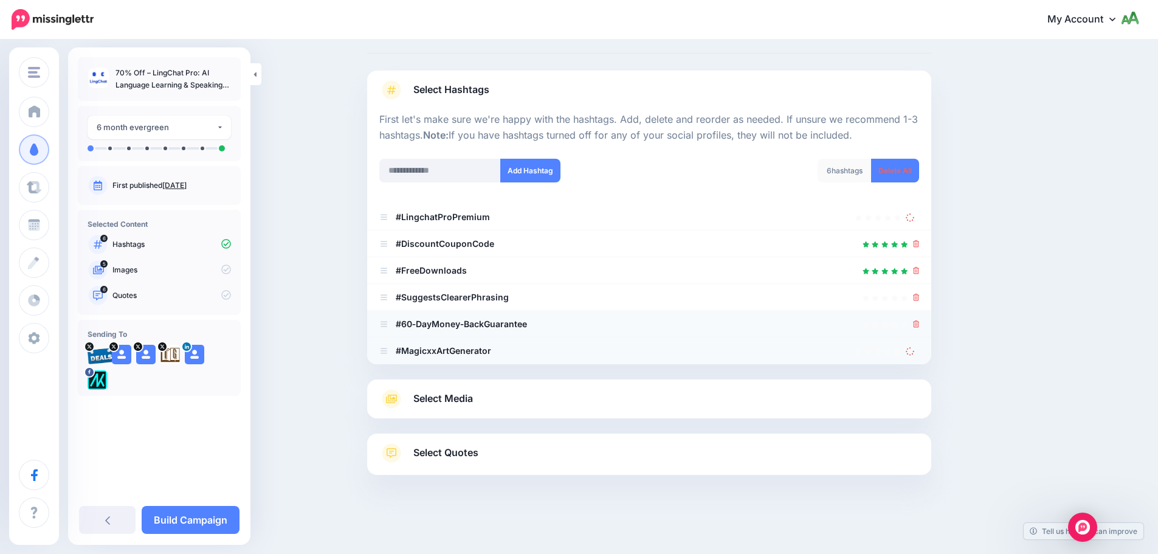
click at [918, 318] on link at bounding box center [916, 323] width 7 height 10
click at [918, 297] on icon at bounding box center [916, 296] width 7 height 7
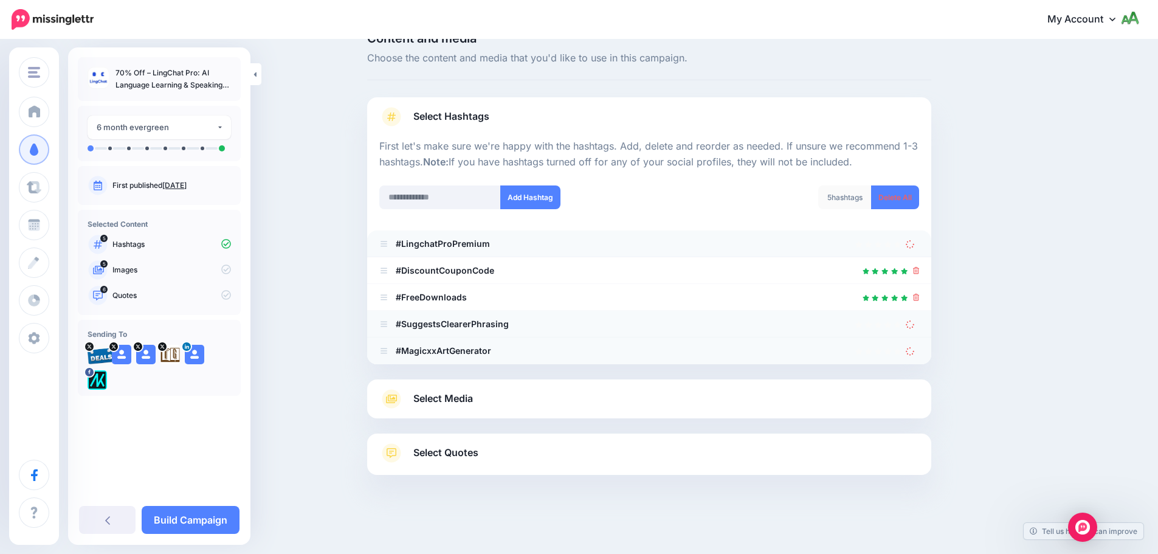
scroll to position [27, 0]
click at [919, 246] on link at bounding box center [911, 243] width 13 height 10
click at [919, 320] on link at bounding box center [911, 323] width 13 height 10
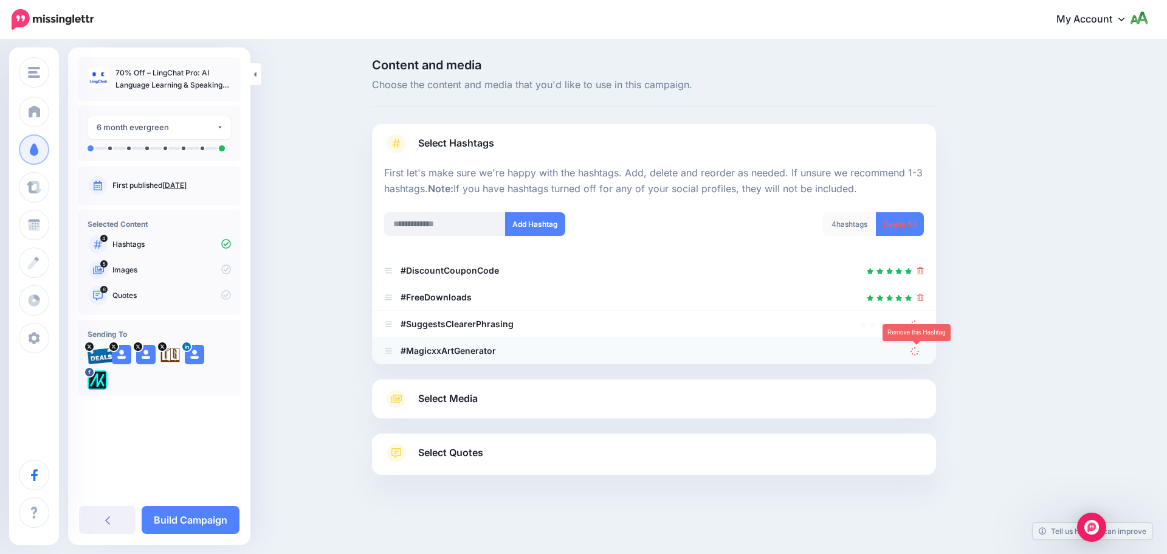
click at [919, 346] on link at bounding box center [916, 350] width 13 height 10
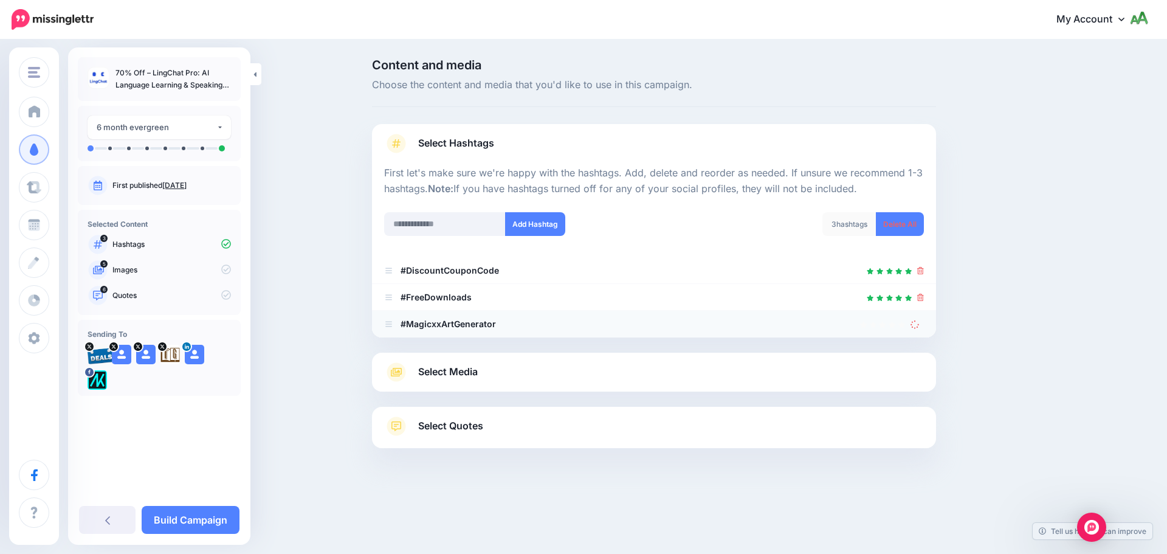
click at [913, 329] on div at bounding box center [916, 324] width 13 height 15
click at [914, 326] on icon at bounding box center [915, 324] width 12 height 12
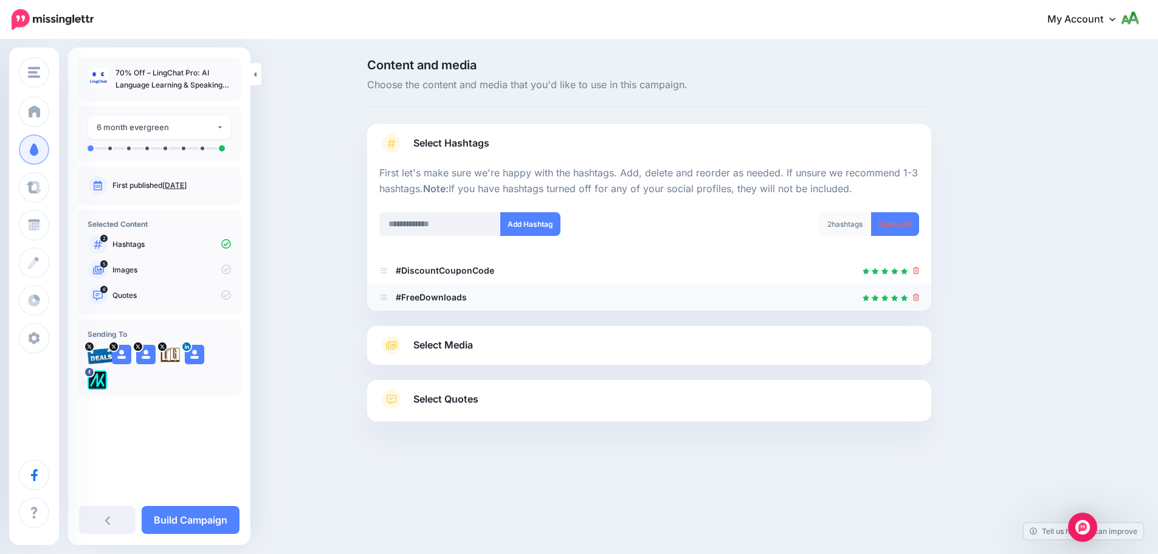
click at [914, 294] on div at bounding box center [649, 297] width 540 height 15
click at [918, 294] on icon at bounding box center [916, 296] width 7 height 7
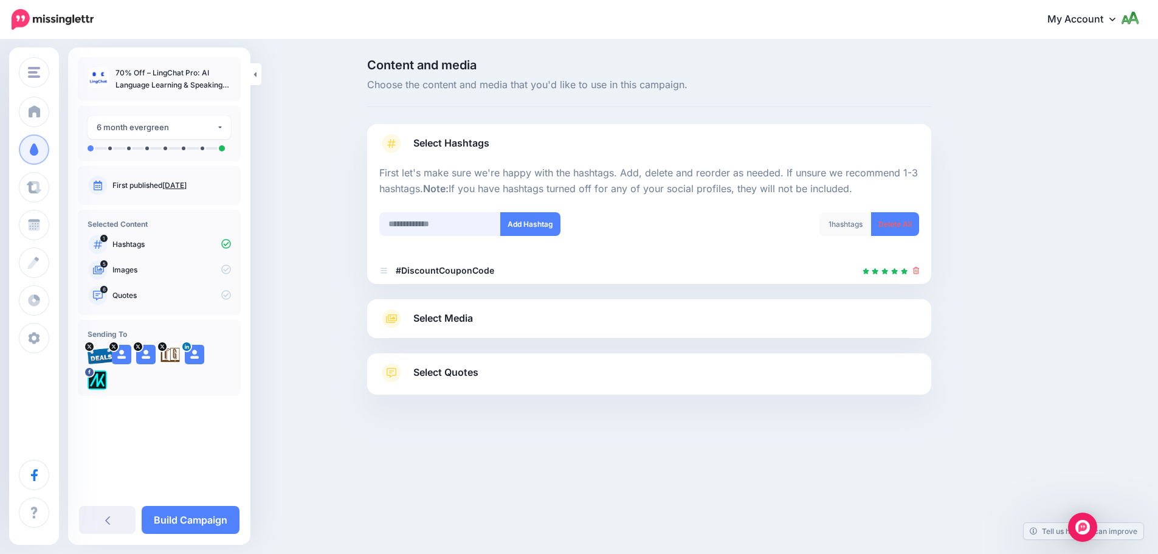
click at [473, 227] on input "text" at bounding box center [440, 224] width 122 height 24
type input "**********"
click at [514, 233] on button "Add Hashtag" at bounding box center [530, 224] width 60 height 24
click at [571, 317] on link "Select Media" at bounding box center [649, 318] width 540 height 19
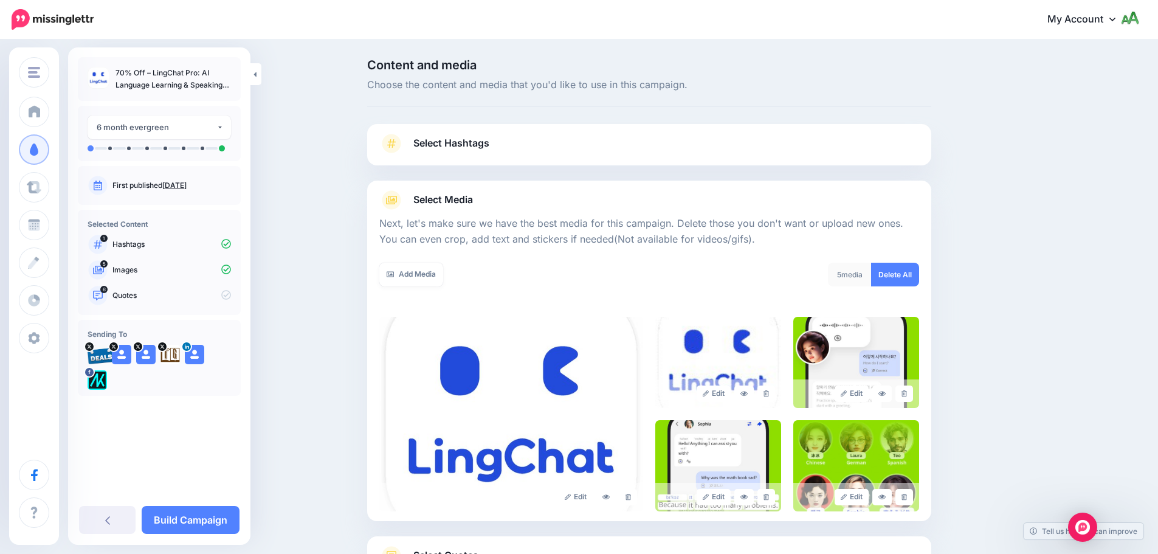
click at [659, 154] on link "Select Hashtags" at bounding box center [649, 150] width 540 height 32
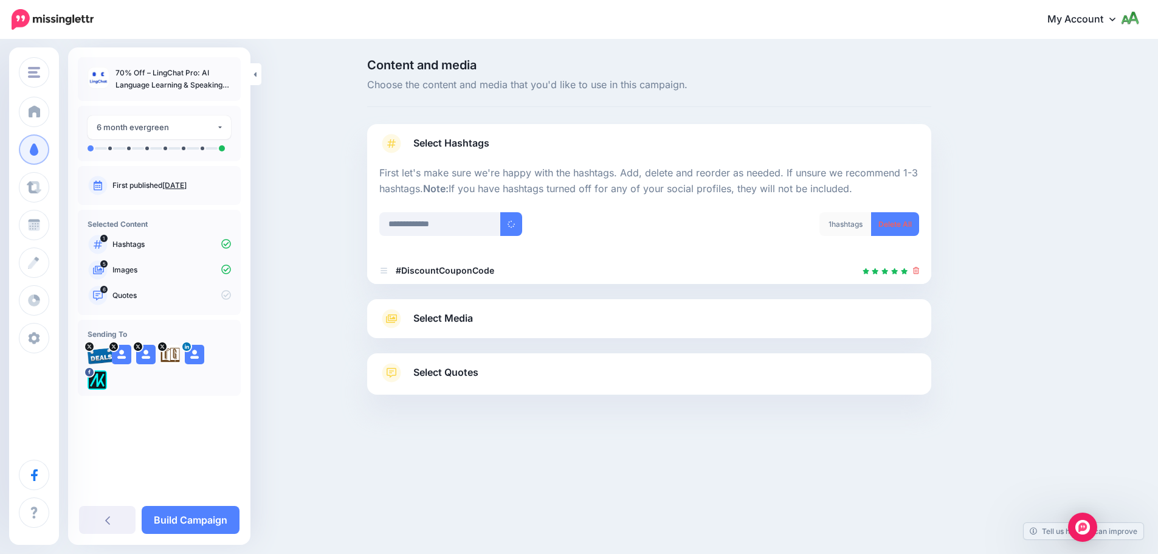
click at [566, 323] on link "Select Media" at bounding box center [649, 318] width 540 height 19
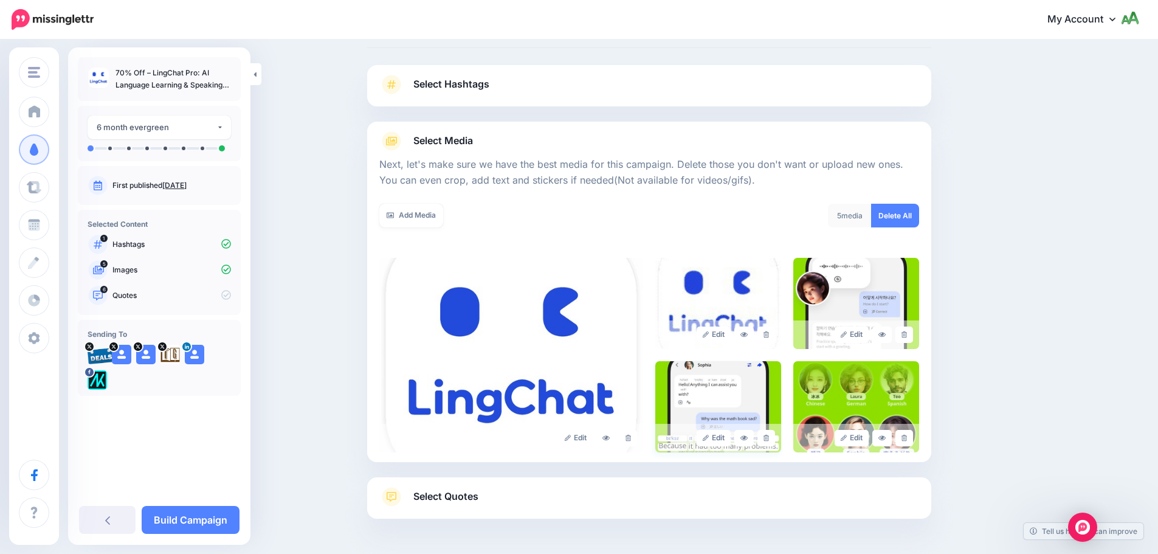
scroll to position [61, 0]
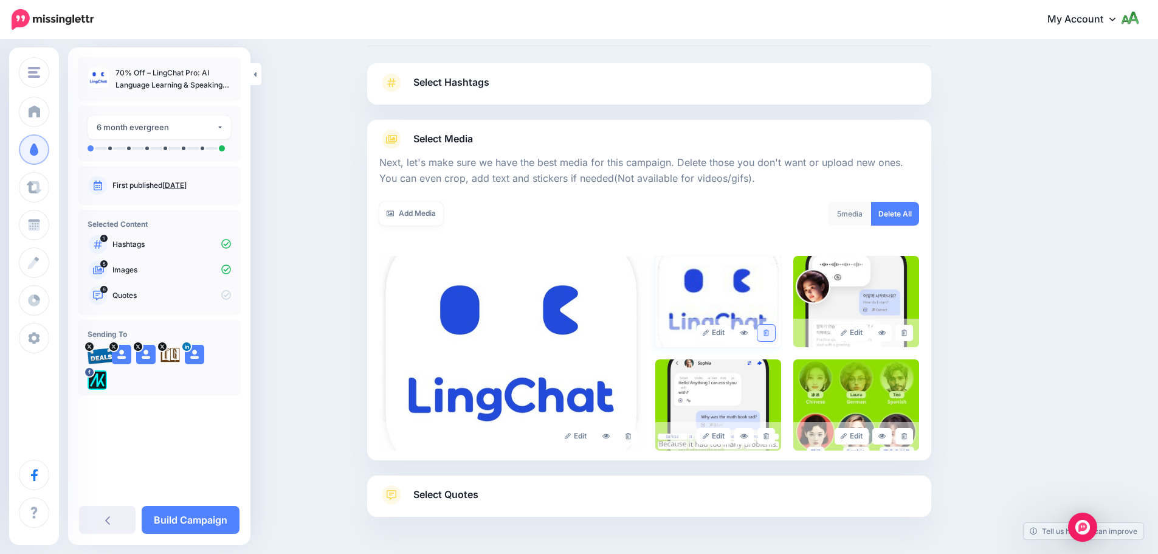
click at [775, 335] on link at bounding box center [766, 332] width 18 height 16
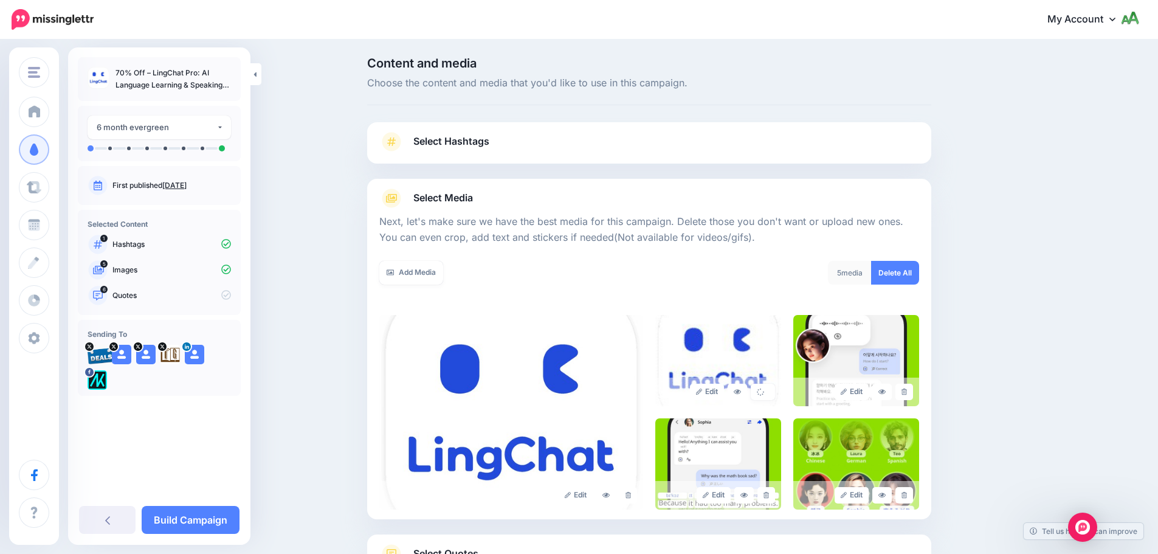
scroll to position [0, 0]
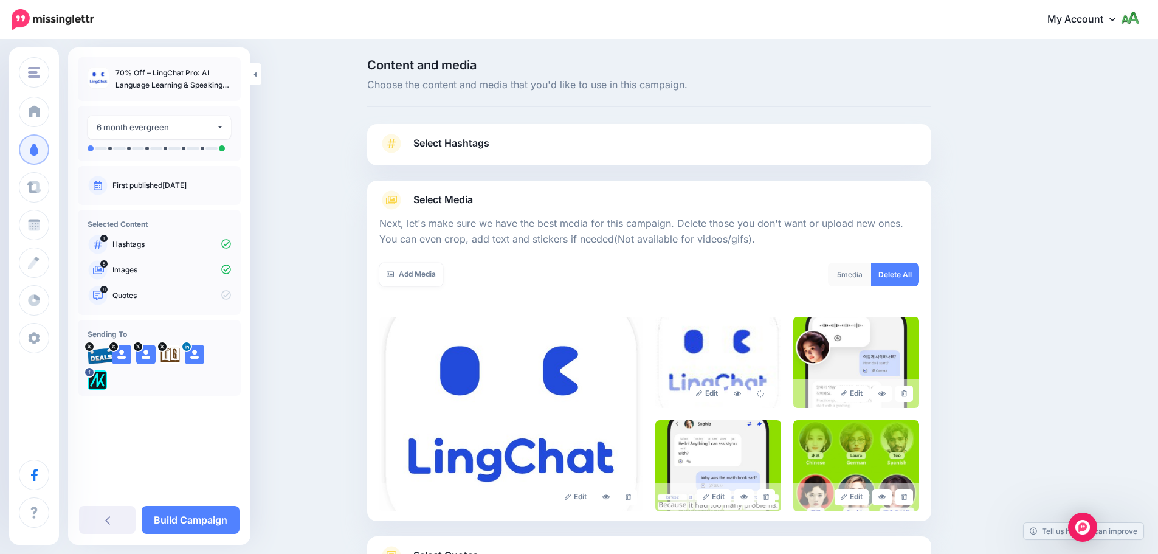
click at [605, 152] on link "Select Hashtags" at bounding box center [649, 150] width 540 height 32
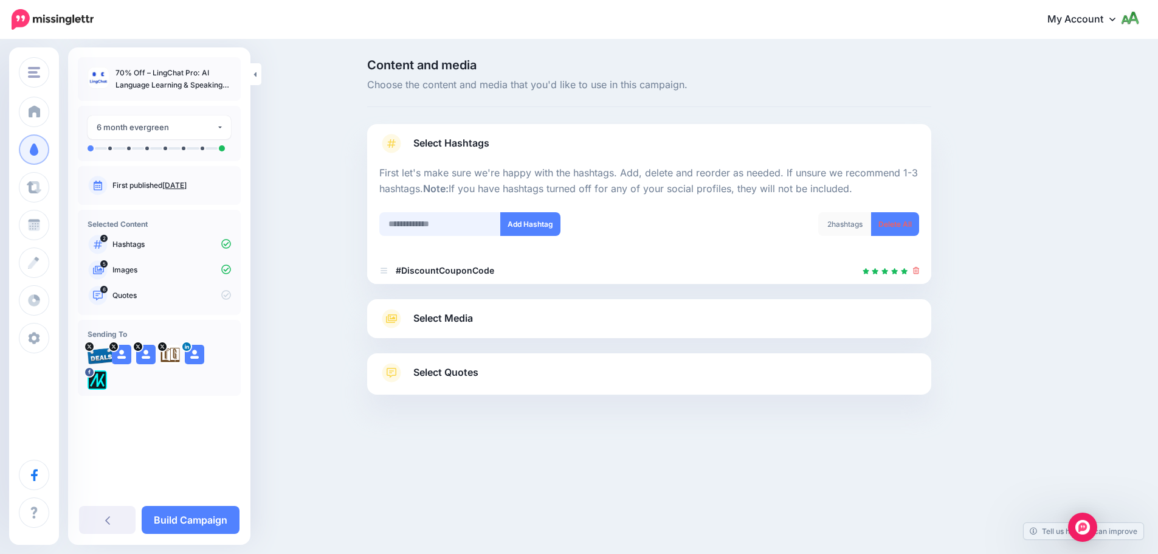
click at [476, 224] on input "text" at bounding box center [440, 224] width 122 height 24
type input "**********"
click at [517, 232] on button "Add Hashtag" at bounding box center [530, 224] width 60 height 24
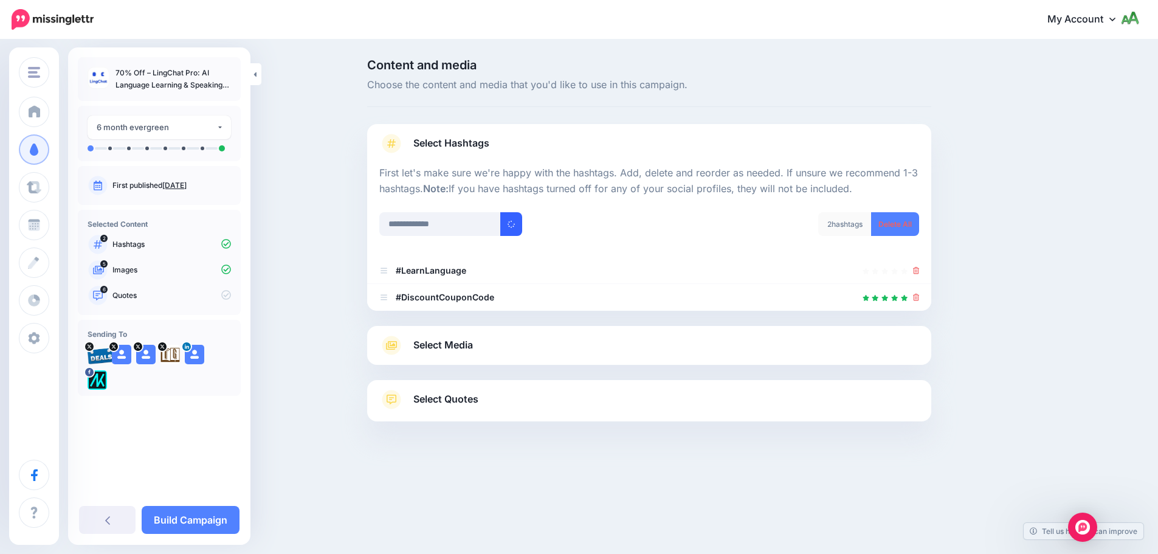
scroll to position [17, 0]
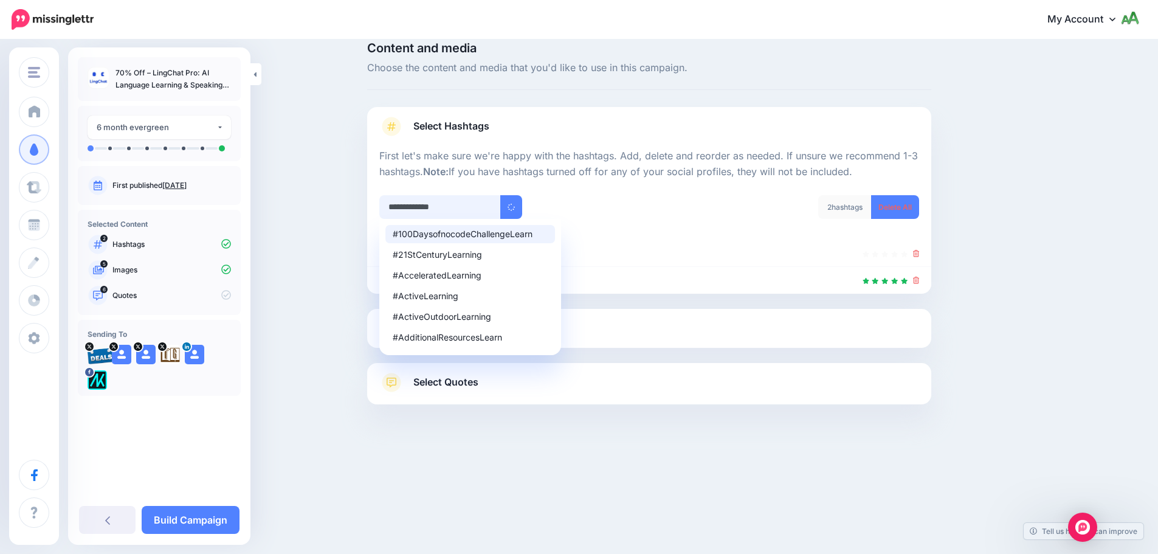
click at [481, 210] on input "**********" at bounding box center [440, 207] width 122 height 24
click at [472, 267] on li "#AcceleratedLearning" at bounding box center [470, 275] width 170 height 18
click at [472, 217] on input "**********" at bounding box center [440, 207] width 122 height 24
click at [611, 214] on div "**********" at bounding box center [509, 207] width 261 height 24
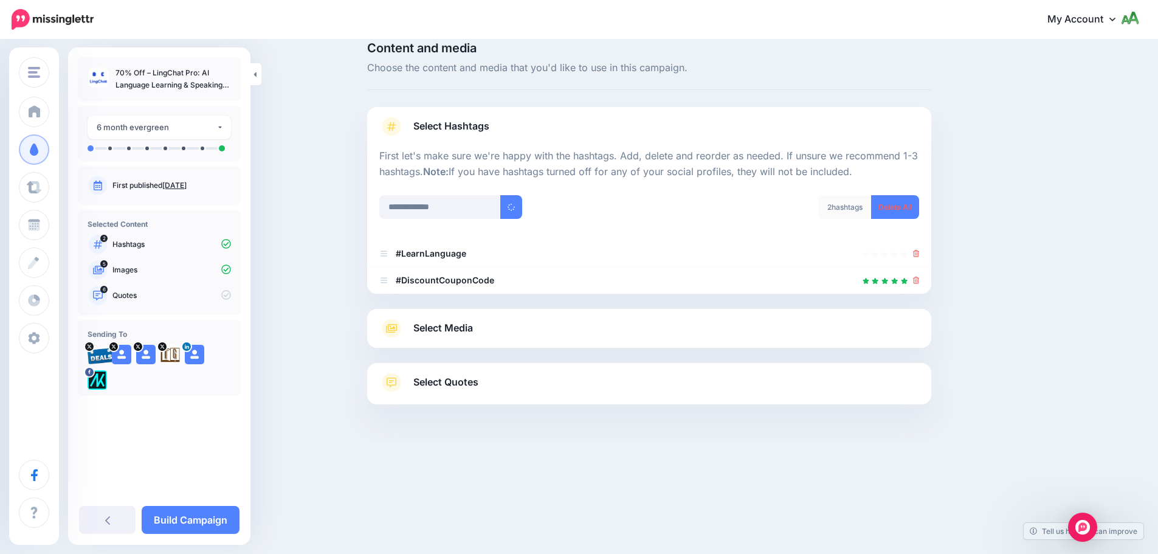
click at [519, 319] on link "Select Media" at bounding box center [649, 327] width 540 height 19
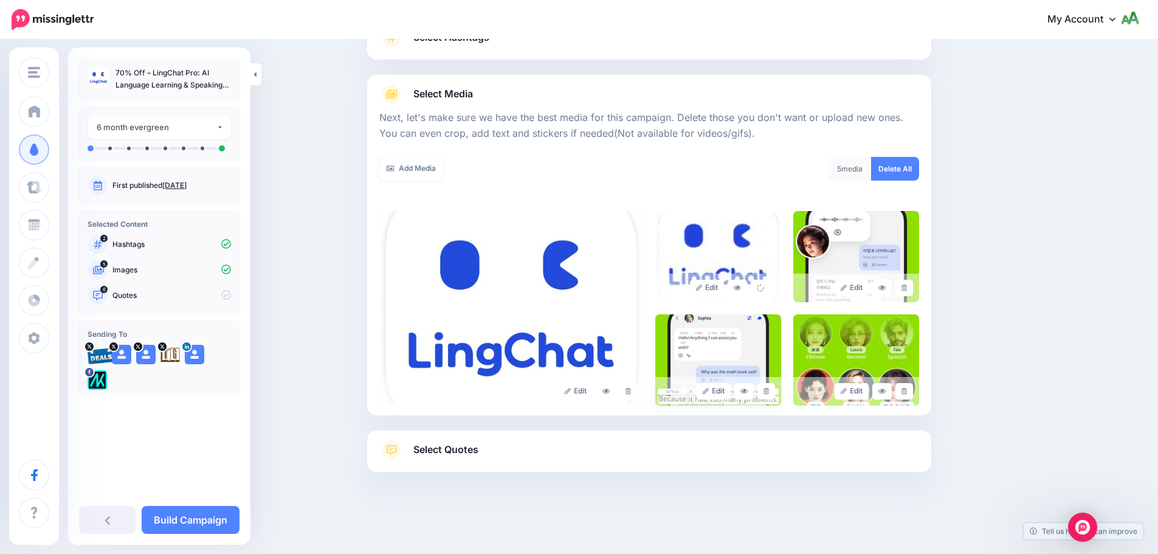
scroll to position [120, 0]
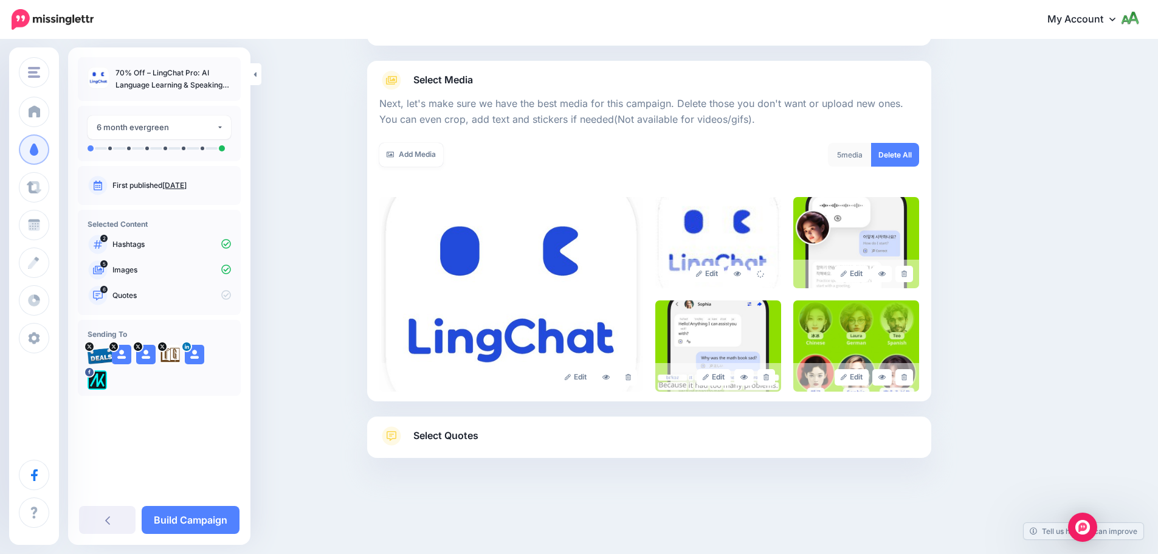
click at [628, 424] on div "Select Quotes Choose your favourite quotes or go with our recommendations. The …" at bounding box center [649, 436] width 564 height 41
click at [628, 434] on link "Select Quotes" at bounding box center [649, 442] width 540 height 32
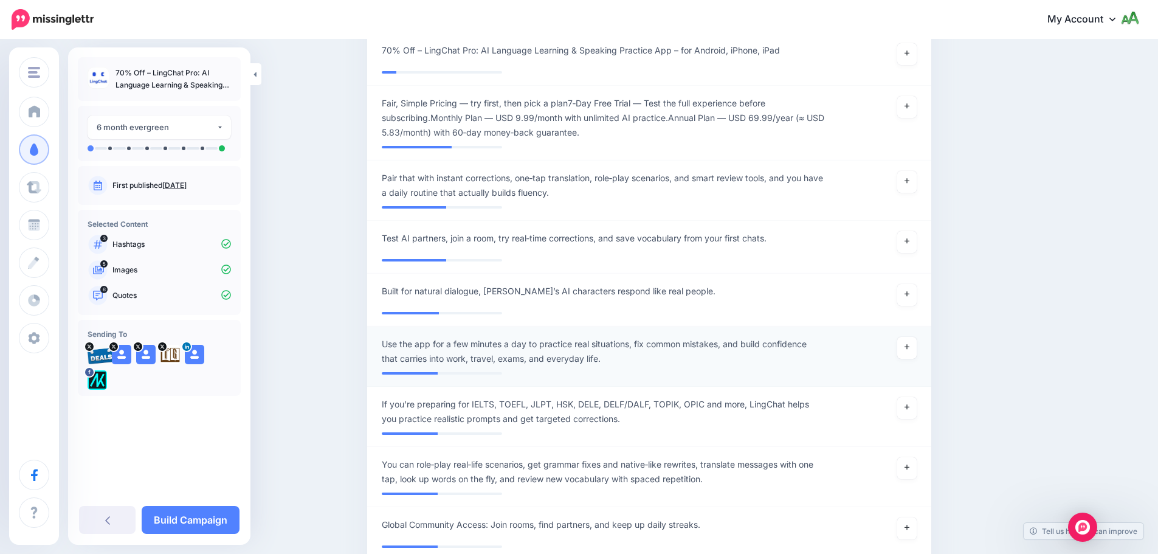
scroll to position [788, 0]
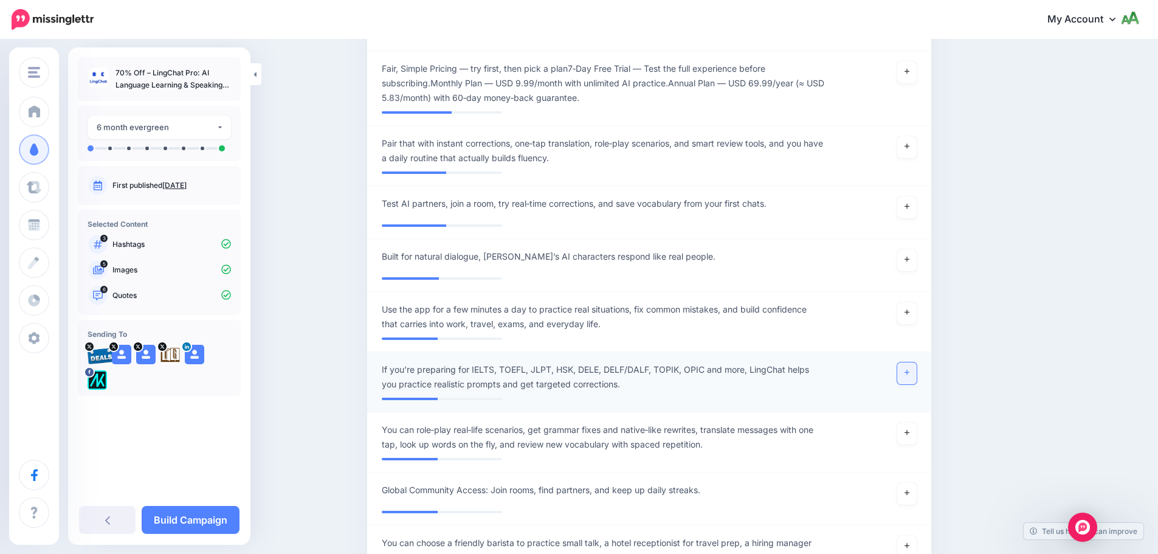
click at [909, 370] on icon at bounding box center [906, 372] width 5 height 5
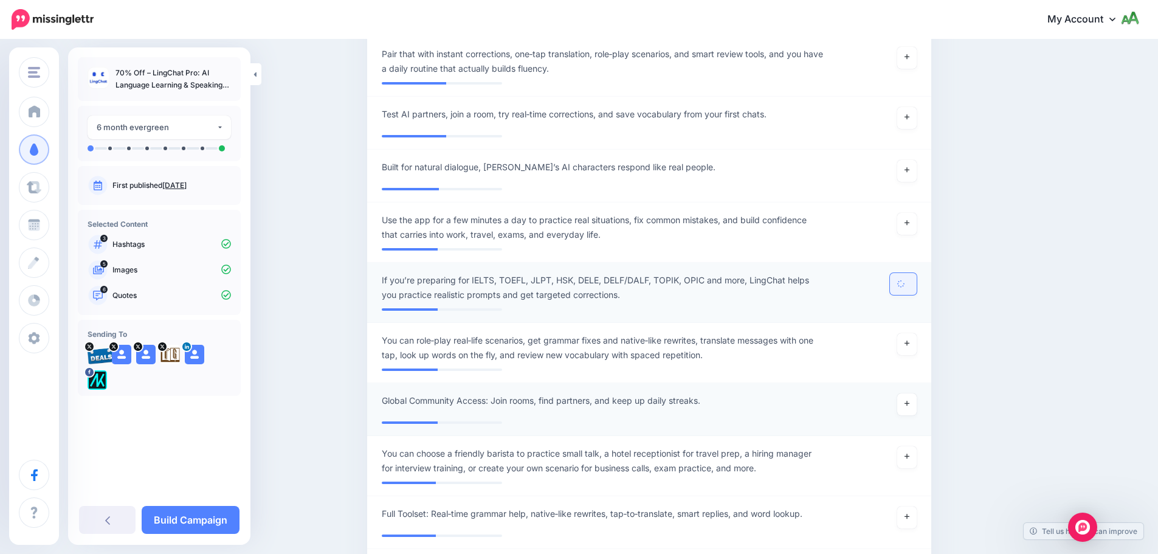
scroll to position [910, 0]
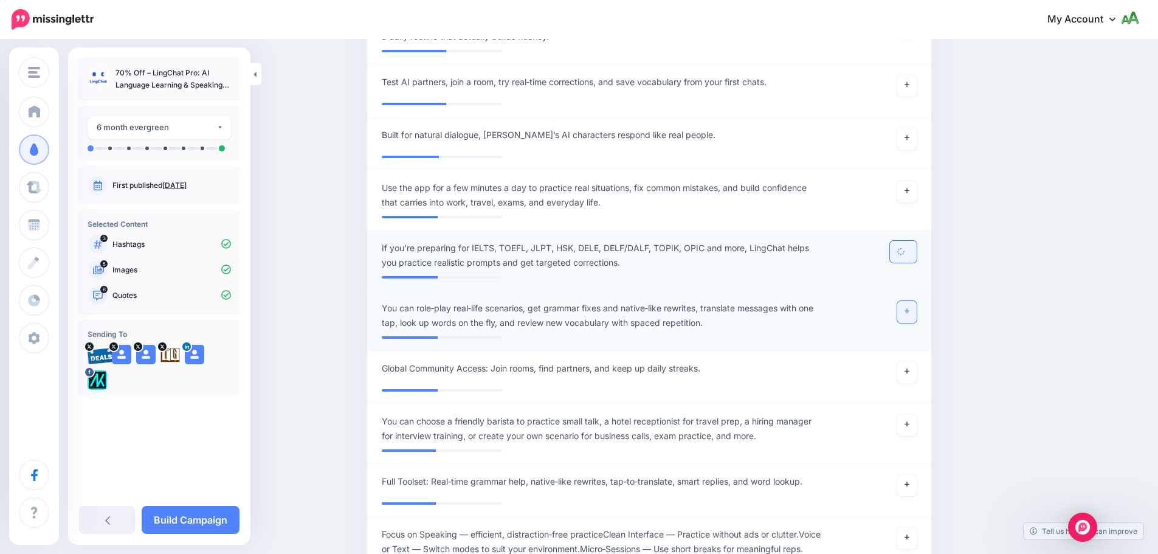
click at [911, 301] on link at bounding box center [906, 312] width 19 height 22
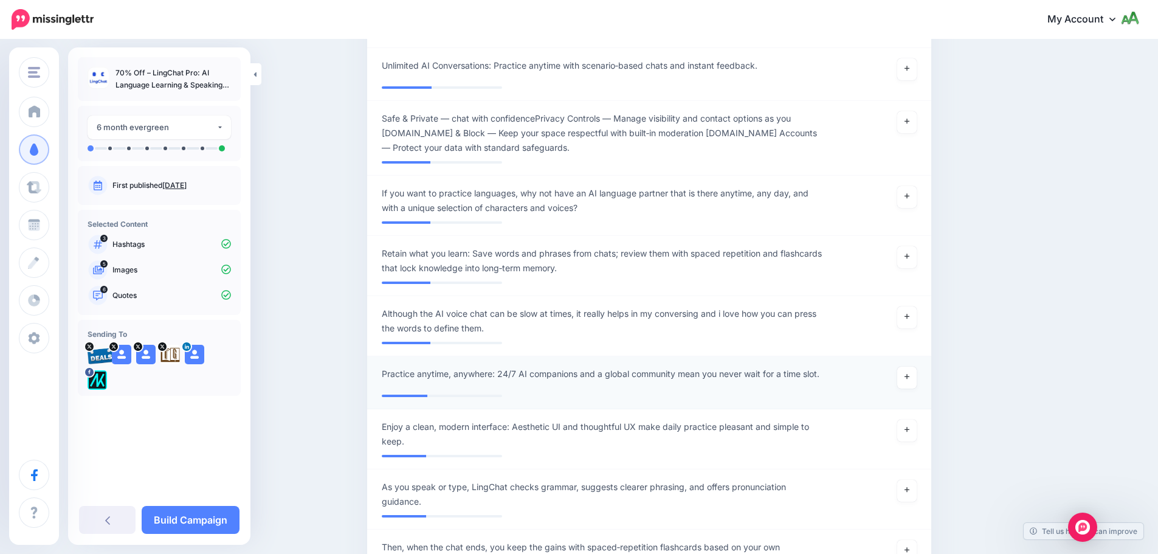
scroll to position [1639, 0]
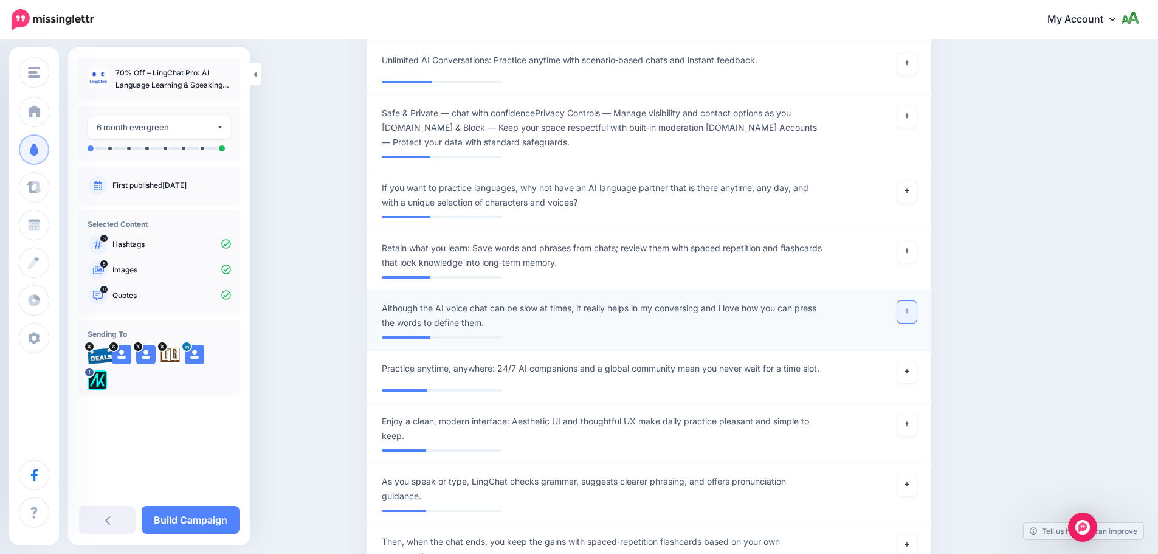
click at [905, 302] on link at bounding box center [906, 312] width 19 height 22
click at [219, 514] on link "Build Campaign" at bounding box center [191, 520] width 98 height 28
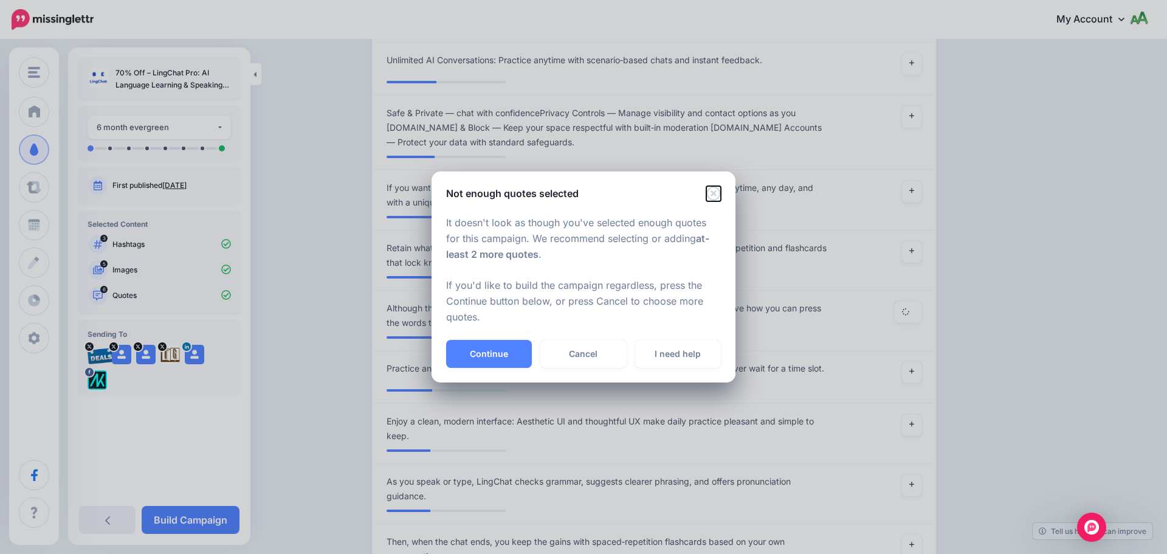
click at [714, 197] on icon "Close" at bounding box center [713, 193] width 15 height 15
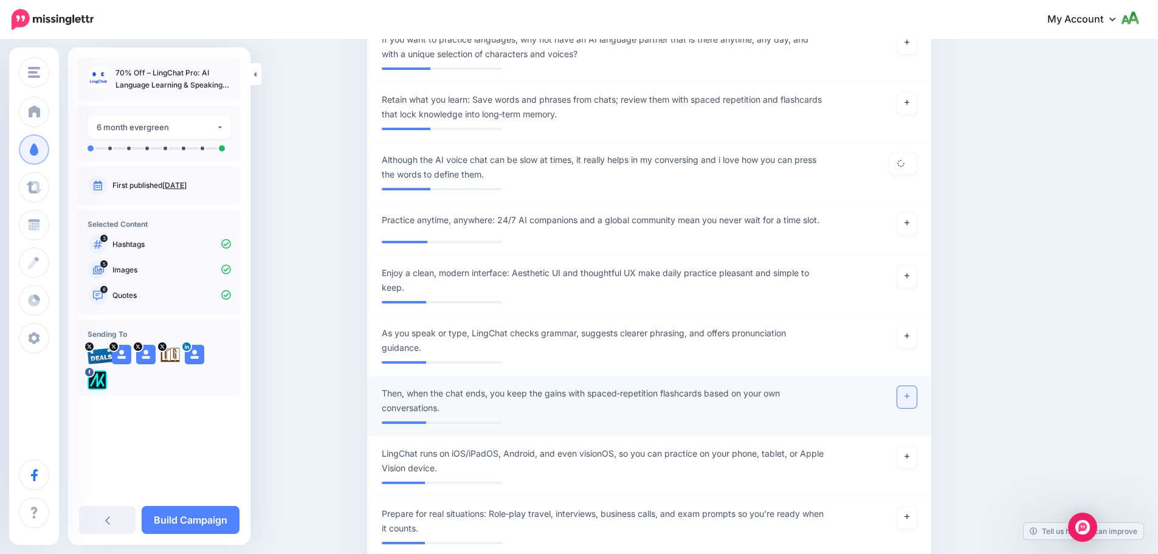
scroll to position [1882, 0]
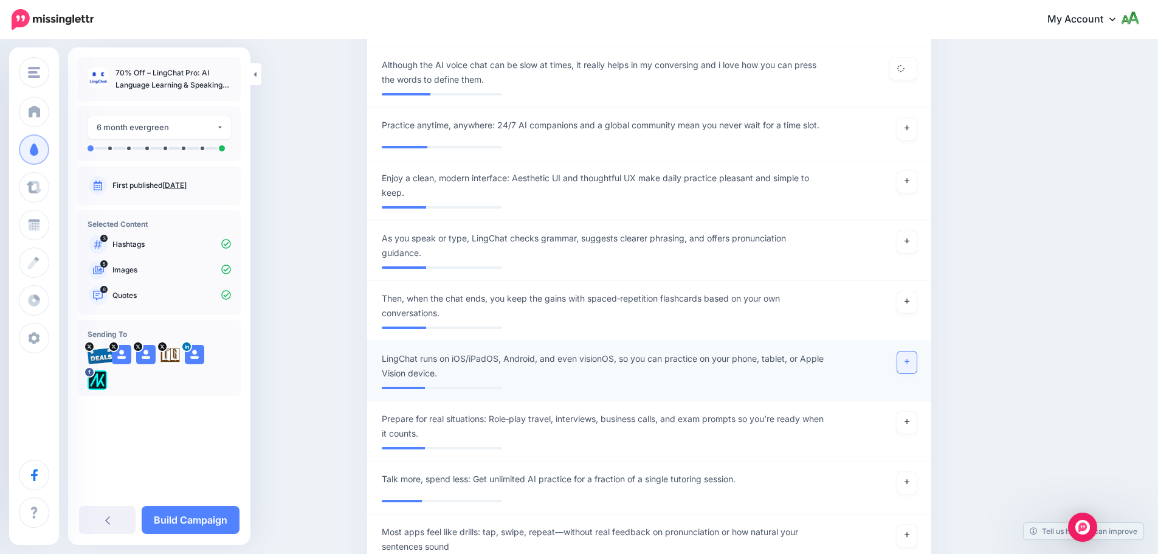
click at [906, 354] on link at bounding box center [906, 362] width 19 height 22
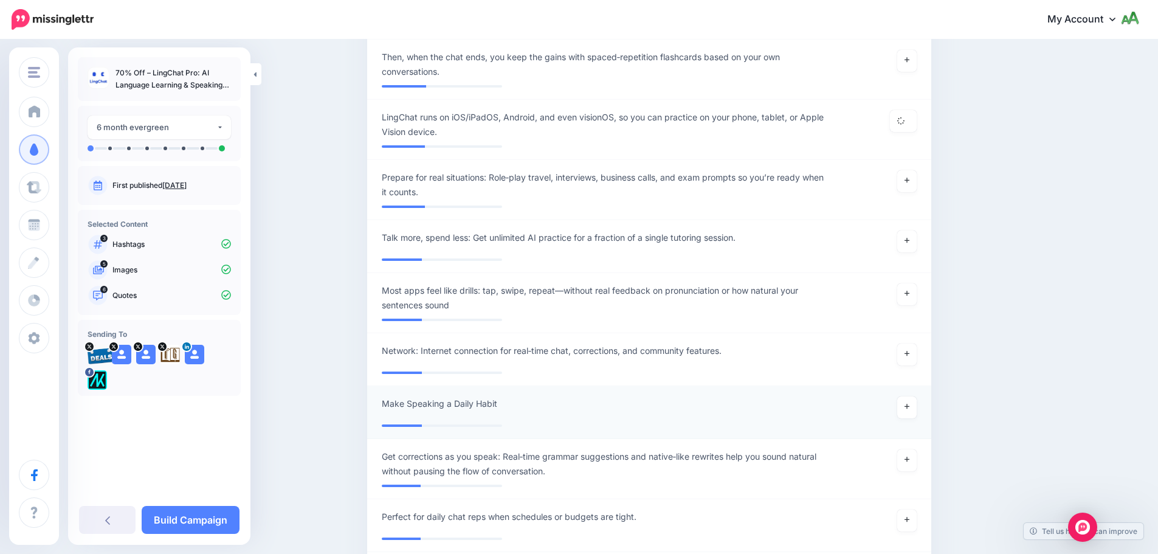
scroll to position [2125, 0]
click at [909, 454] on icon at bounding box center [906, 457] width 5 height 7
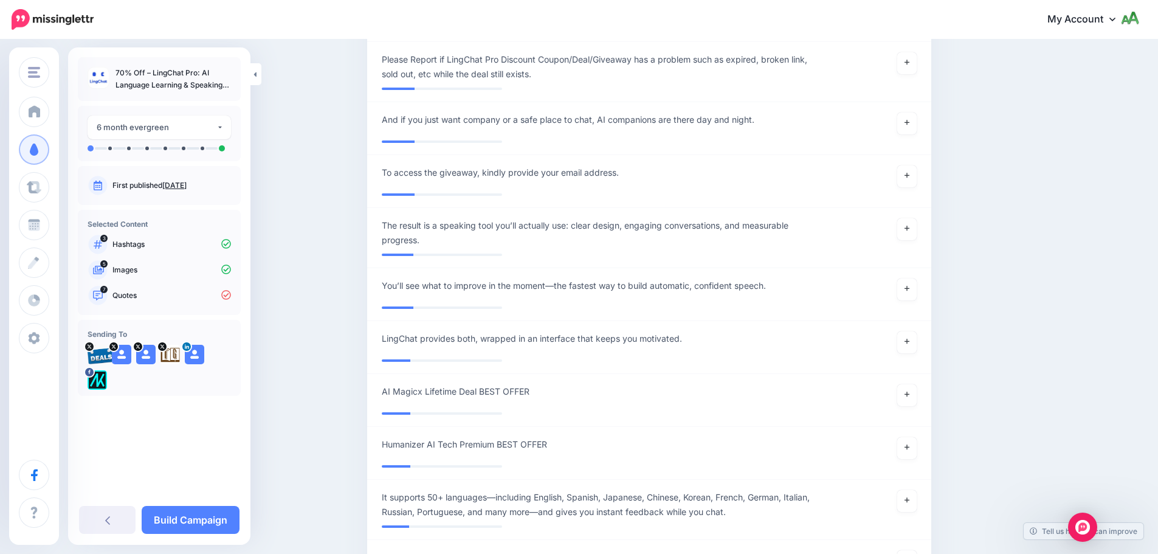
scroll to position [3220, 0]
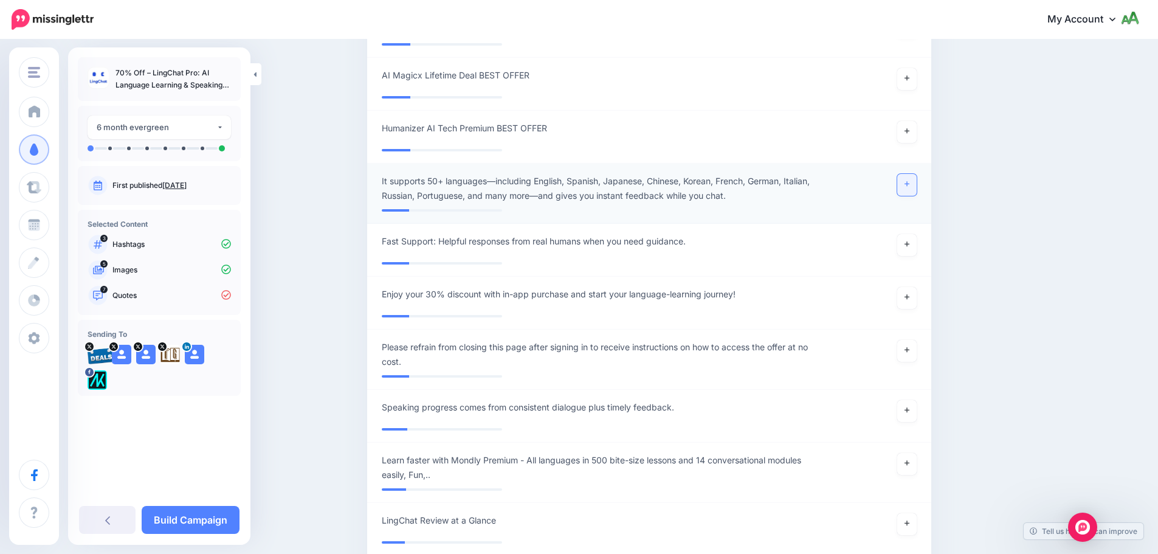
click at [911, 175] on link at bounding box center [906, 185] width 19 height 22
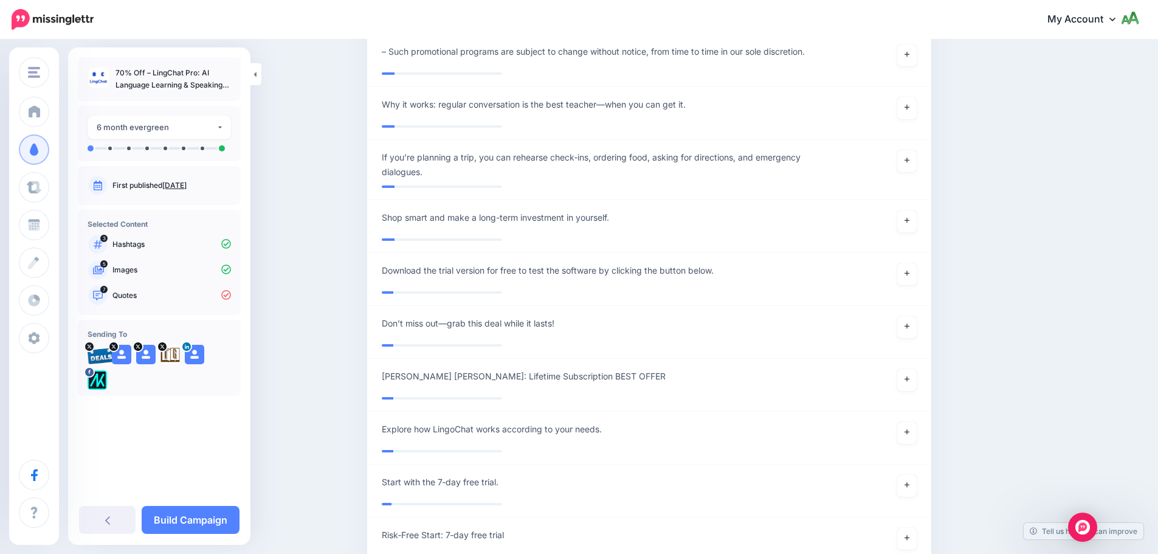
scroll to position [5043, 0]
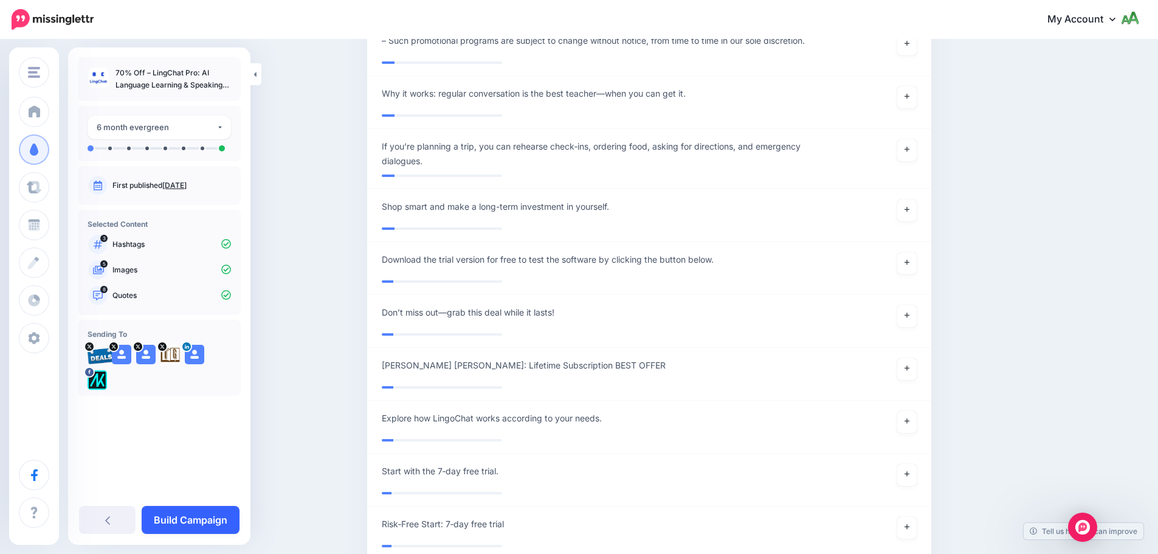
click at [199, 510] on link "Build Campaign" at bounding box center [191, 520] width 98 height 28
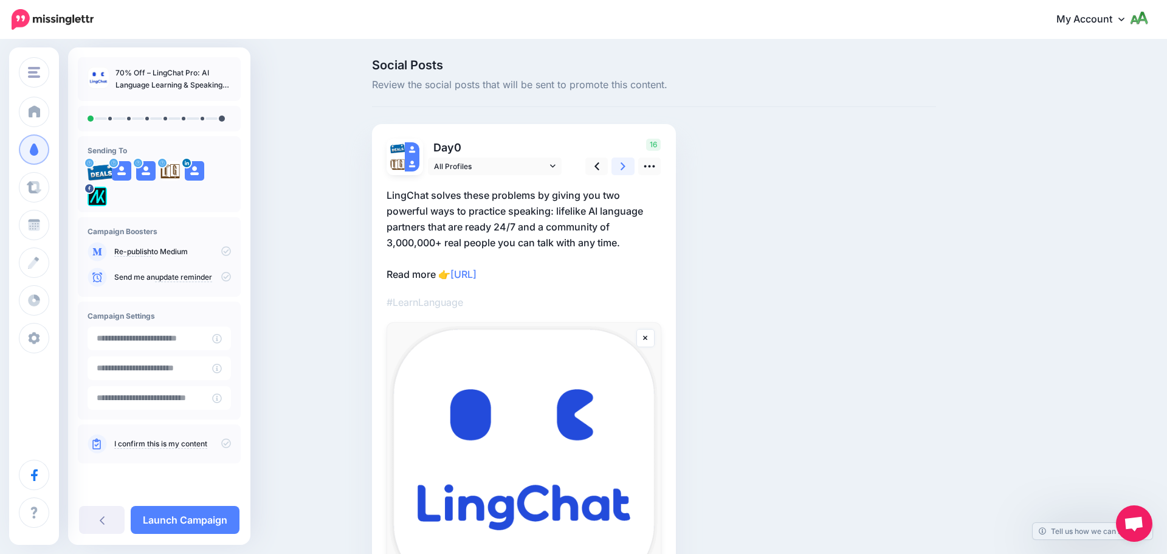
click at [617, 166] on link at bounding box center [622, 166] width 23 height 18
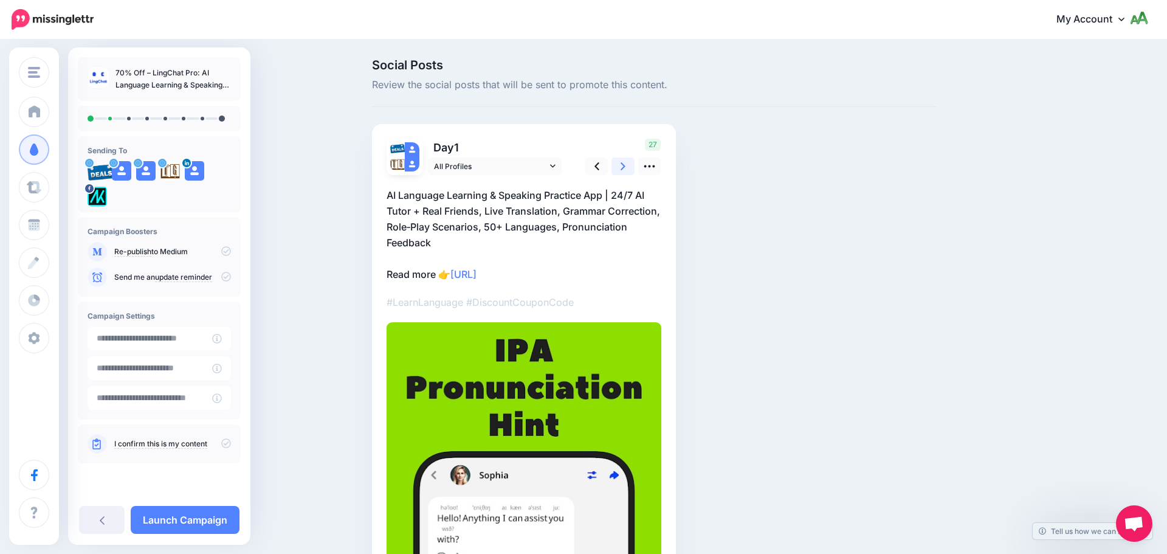
click at [617, 166] on link at bounding box center [622, 166] width 23 height 18
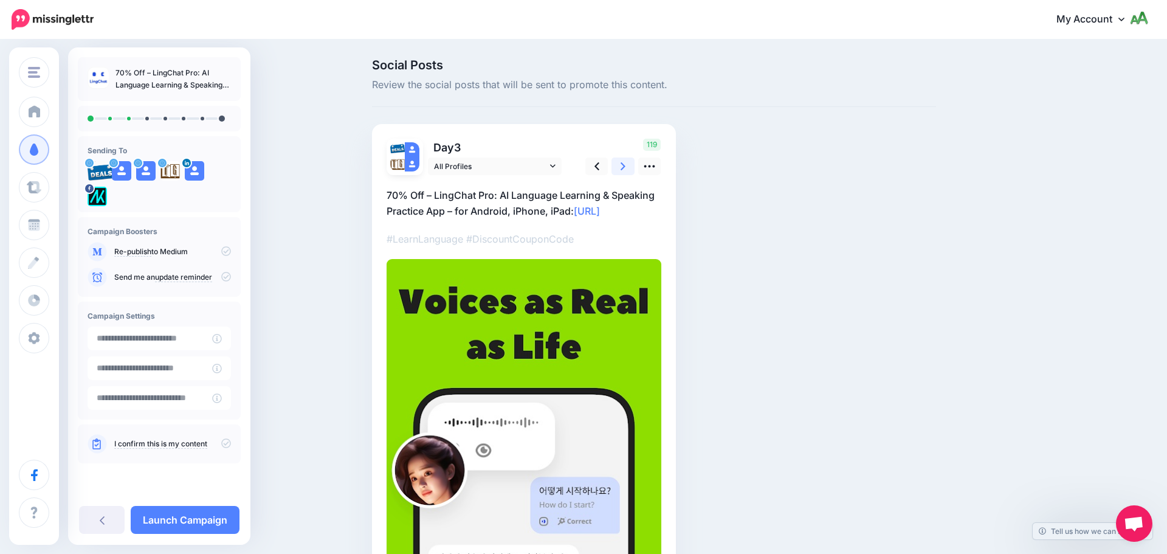
click at [617, 166] on link at bounding box center [622, 166] width 23 height 18
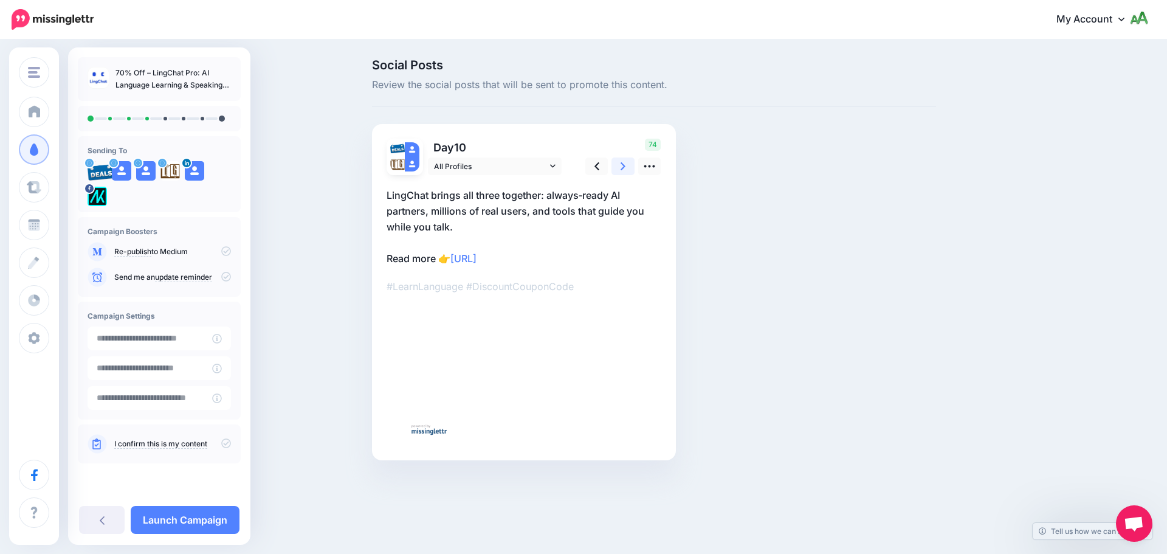
click at [617, 166] on link at bounding box center [622, 166] width 23 height 18
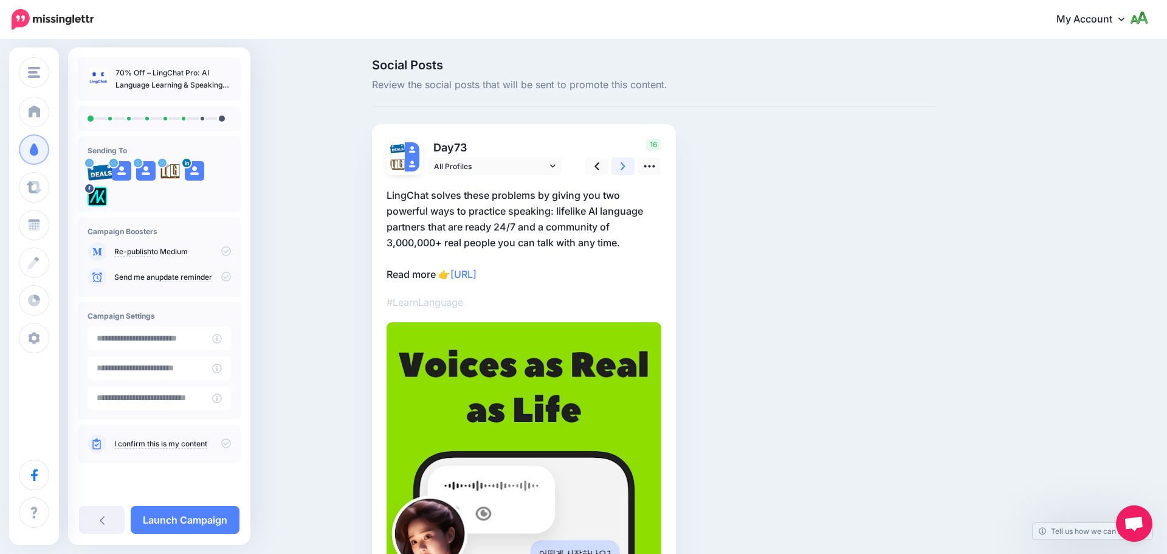
click at [617, 166] on link at bounding box center [622, 166] width 23 height 18
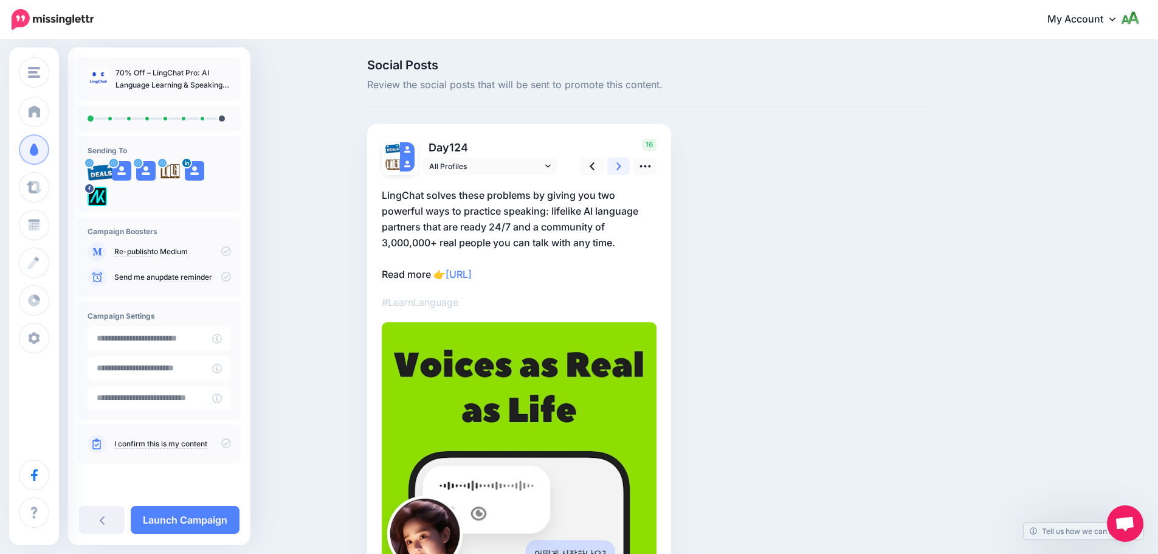
click at [617, 166] on link at bounding box center [618, 166] width 23 height 18
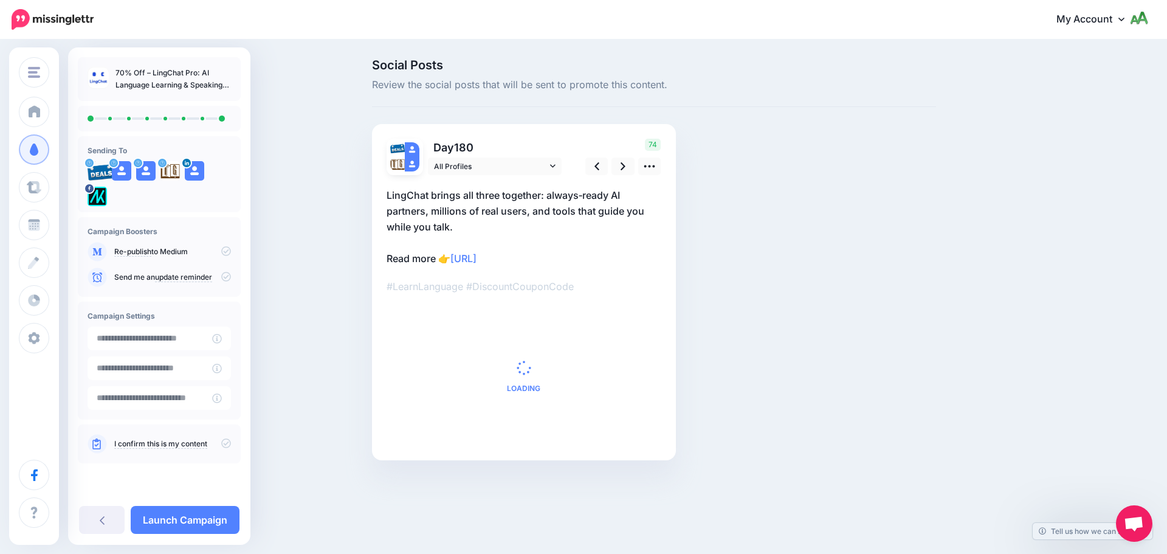
click at [220, 275] on p "Send me an update reminder" at bounding box center [172, 277] width 117 height 11
click at [222, 275] on icon at bounding box center [226, 277] width 10 height 10
click at [228, 444] on icon at bounding box center [226, 443] width 10 height 10
click at [221, 521] on link "Launch Campaign" at bounding box center [185, 520] width 109 height 28
